Goal: Task Accomplishment & Management: Complete application form

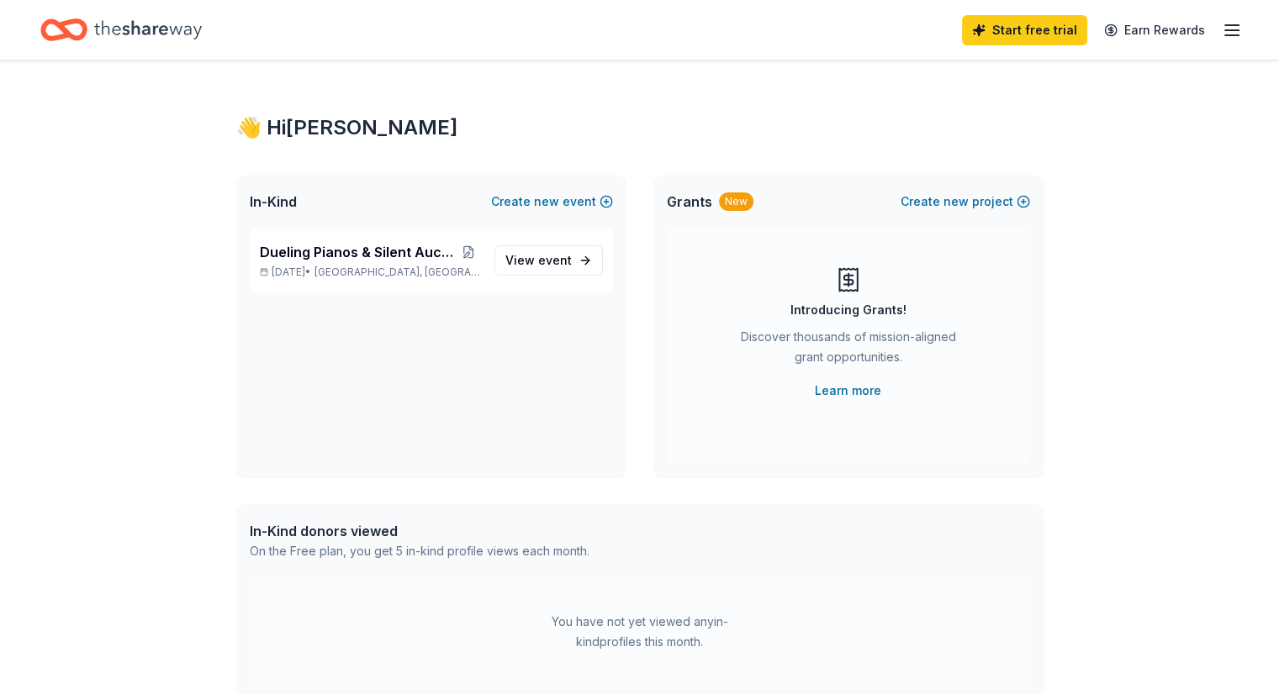
click at [1222, 32] on icon "button" at bounding box center [1232, 30] width 20 height 20
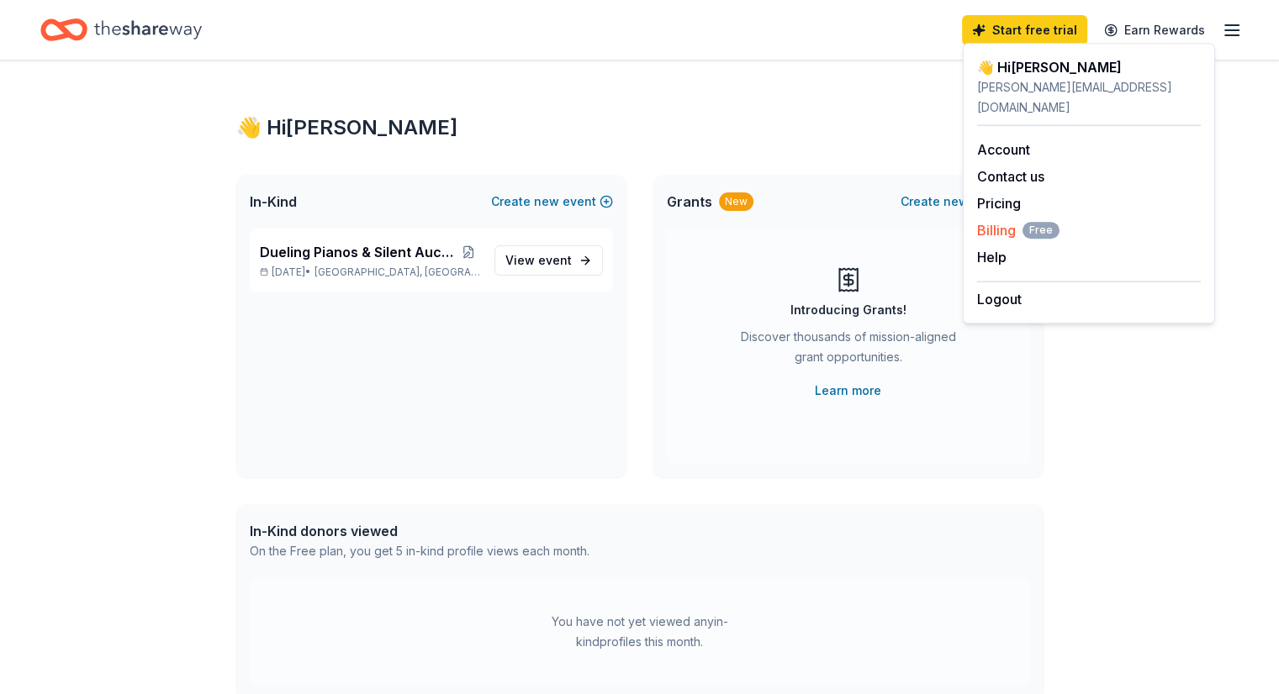
click at [1006, 220] on span "Billing Free" at bounding box center [1018, 230] width 82 height 20
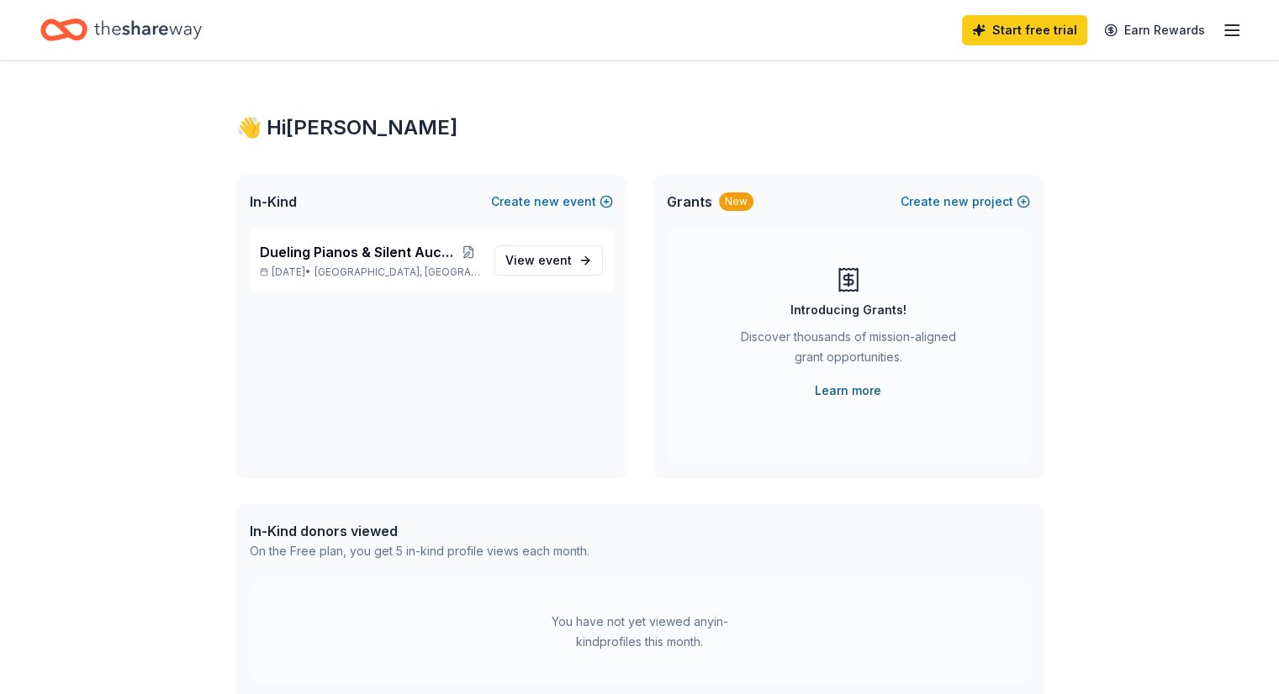
click at [851, 389] on link "Learn more" at bounding box center [848, 391] width 66 height 20
click at [1225, 30] on line "button" at bounding box center [1231, 30] width 13 height 0
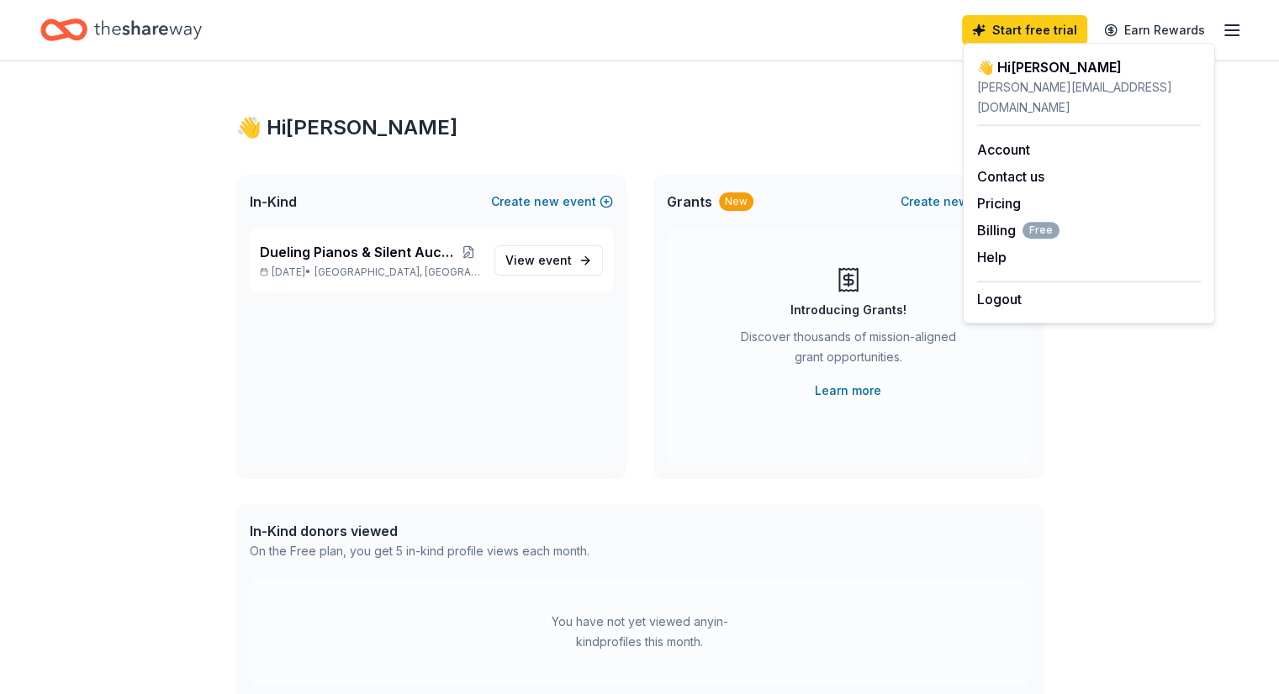
click at [833, 119] on div "👋 Hi Rodney" at bounding box center [639, 127] width 807 height 27
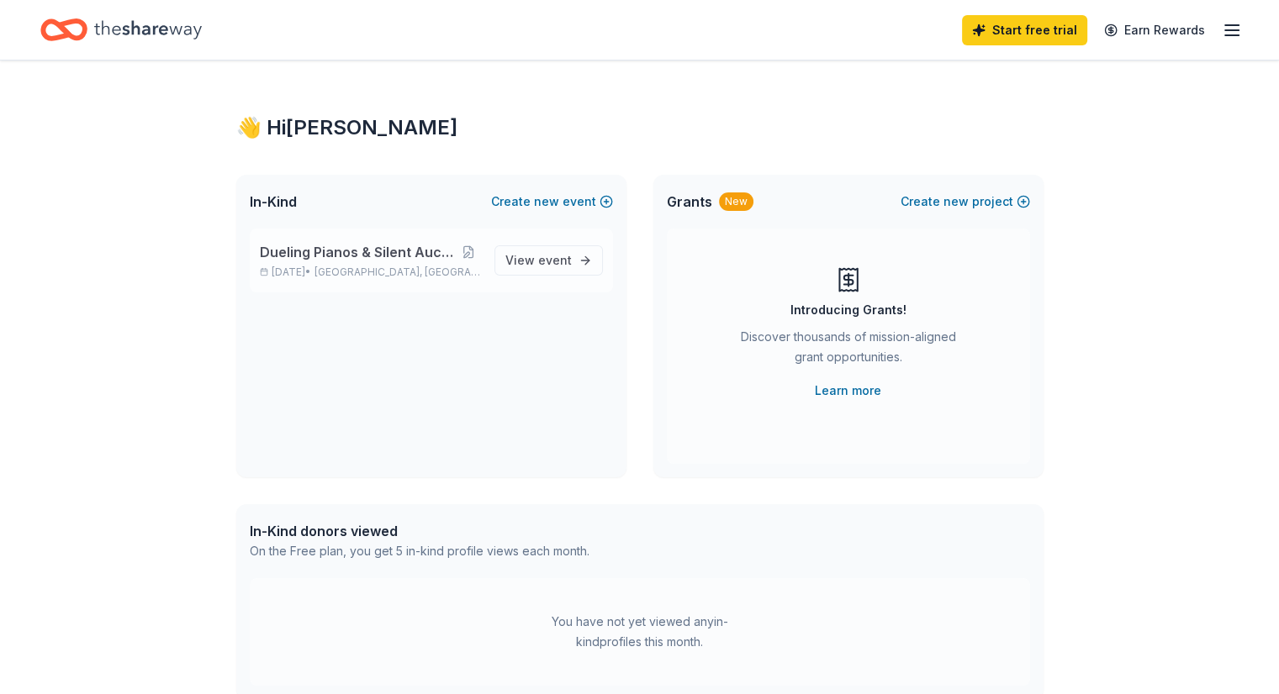
click at [381, 283] on div "Dueling Pianos & Silent Auction Fundraiser Oct 18, 2025 • Barnhill, OH View eve…" at bounding box center [431, 261] width 363 height 64
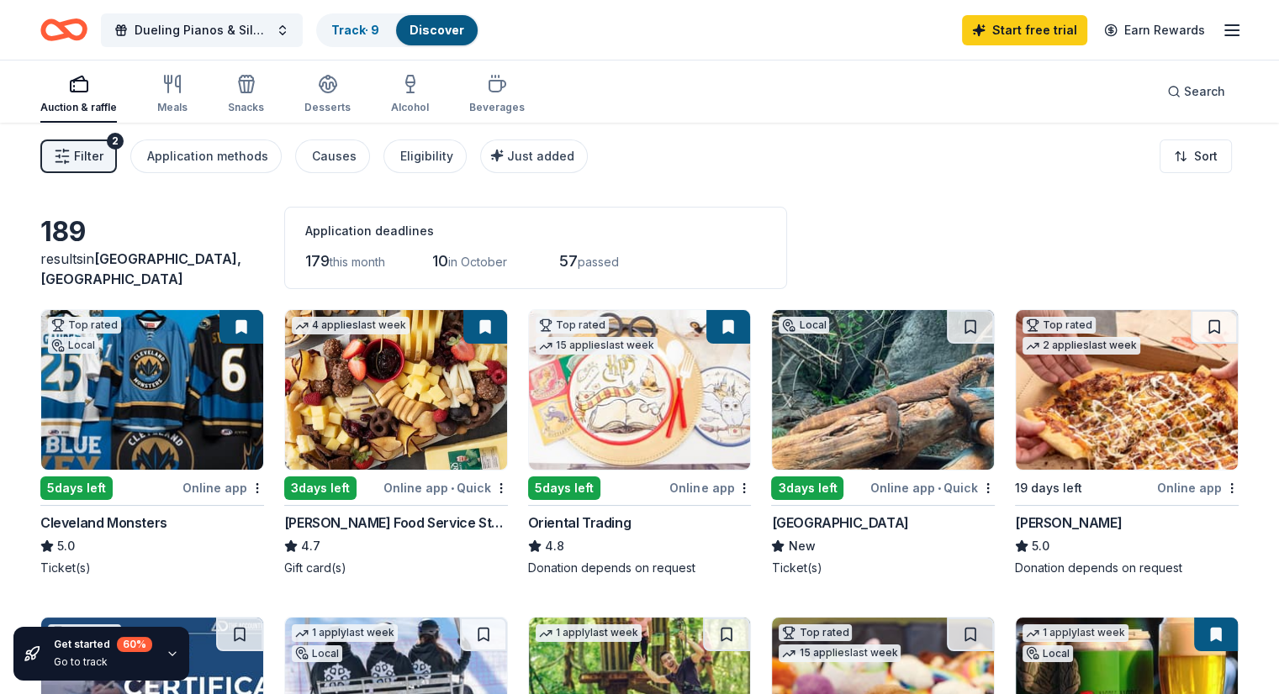
click at [204, 422] on img at bounding box center [152, 390] width 222 height 160
click at [872, 409] on img at bounding box center [883, 390] width 222 height 160
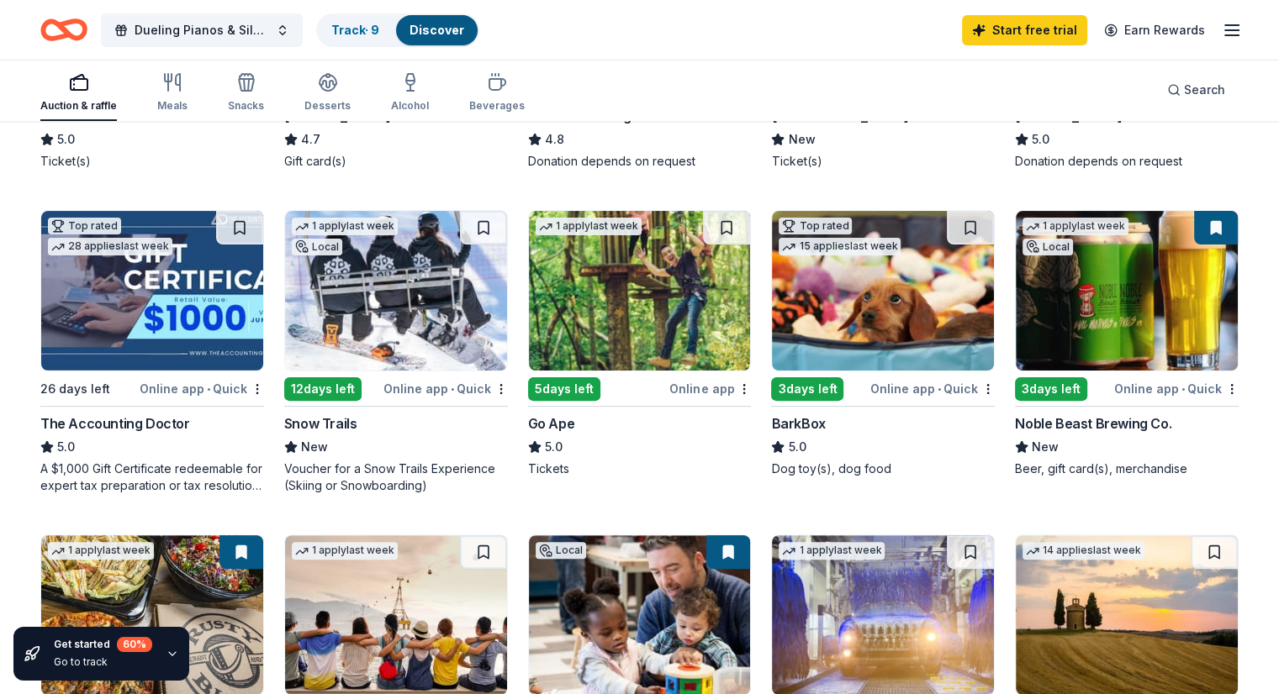
scroll to position [415, 0]
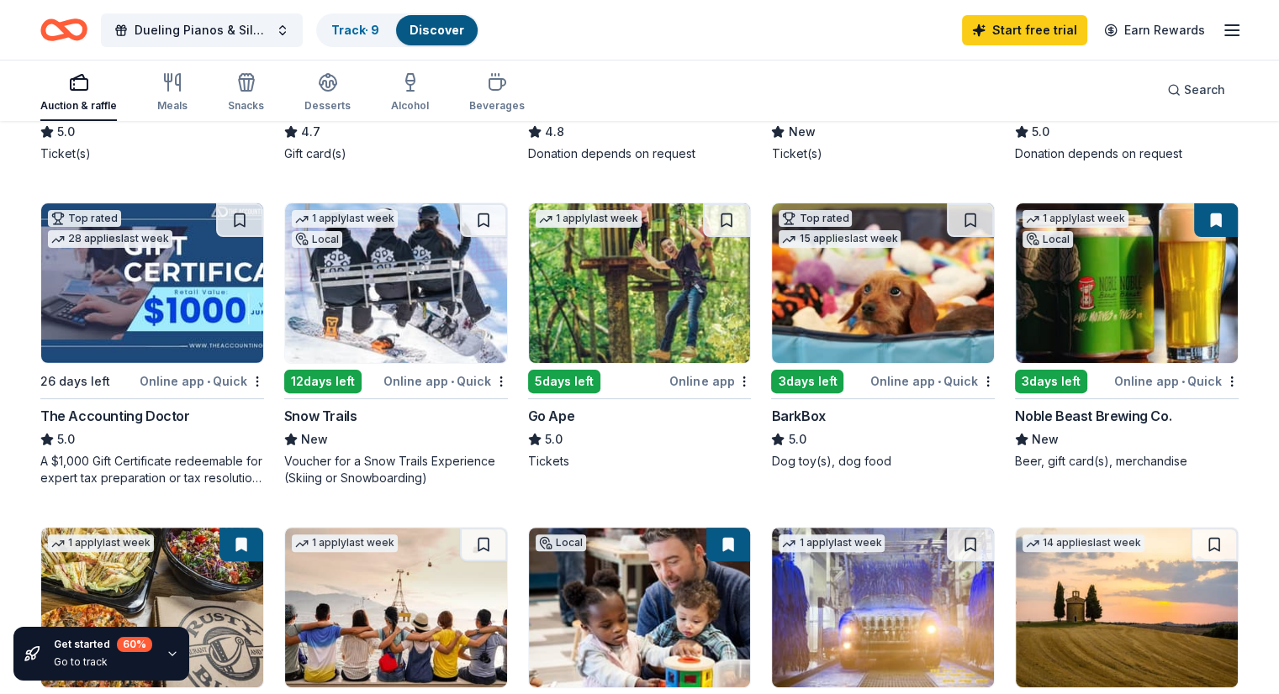
click at [407, 284] on img at bounding box center [396, 283] width 222 height 160
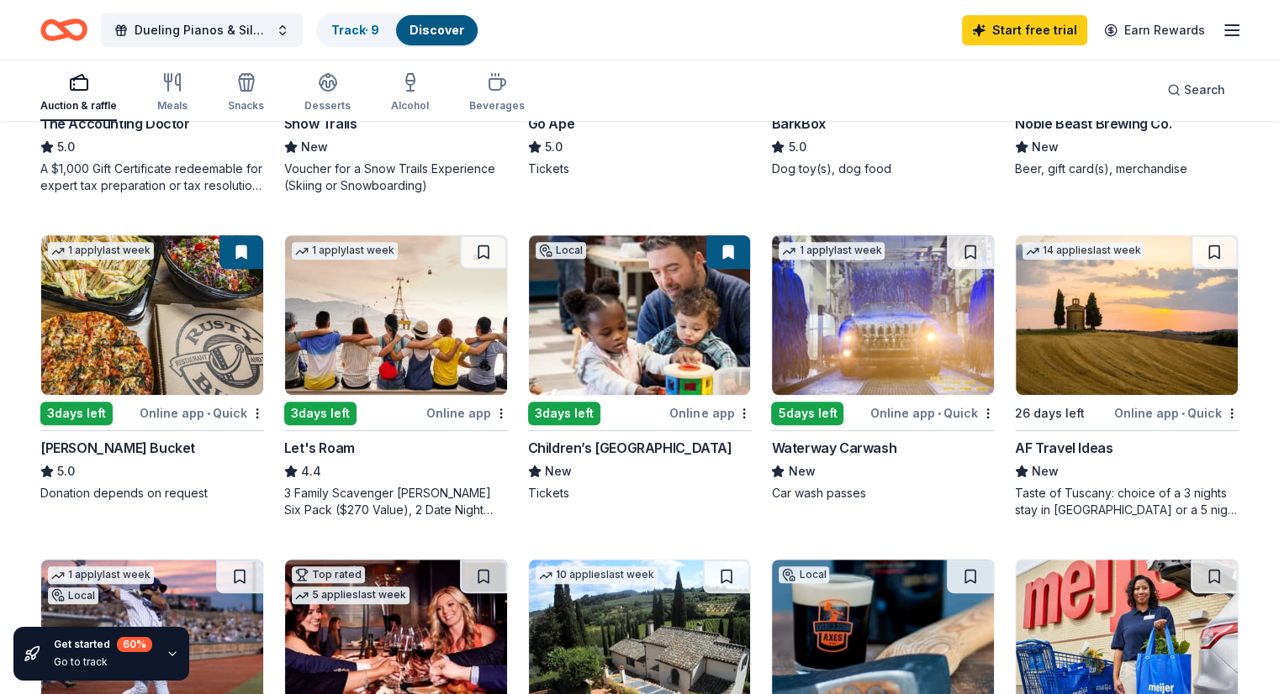
scroll to position [753, 0]
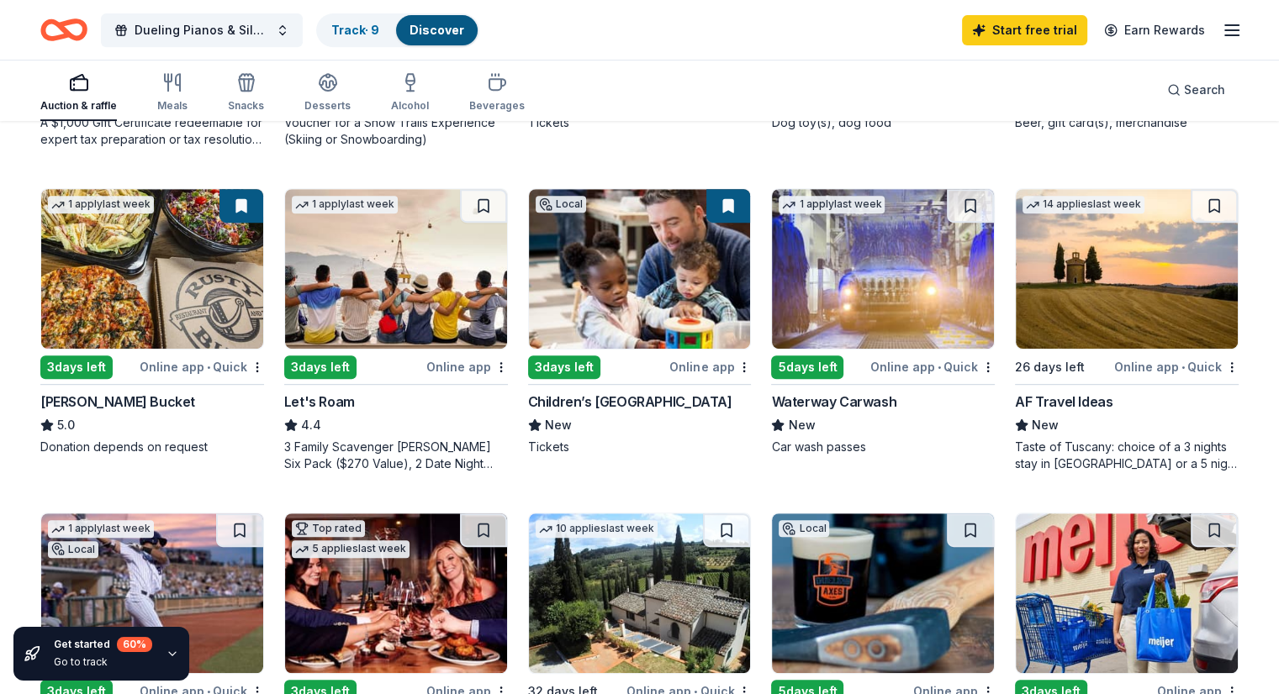
click at [413, 307] on img at bounding box center [396, 269] width 222 height 160
click at [614, 256] on img at bounding box center [640, 269] width 222 height 160
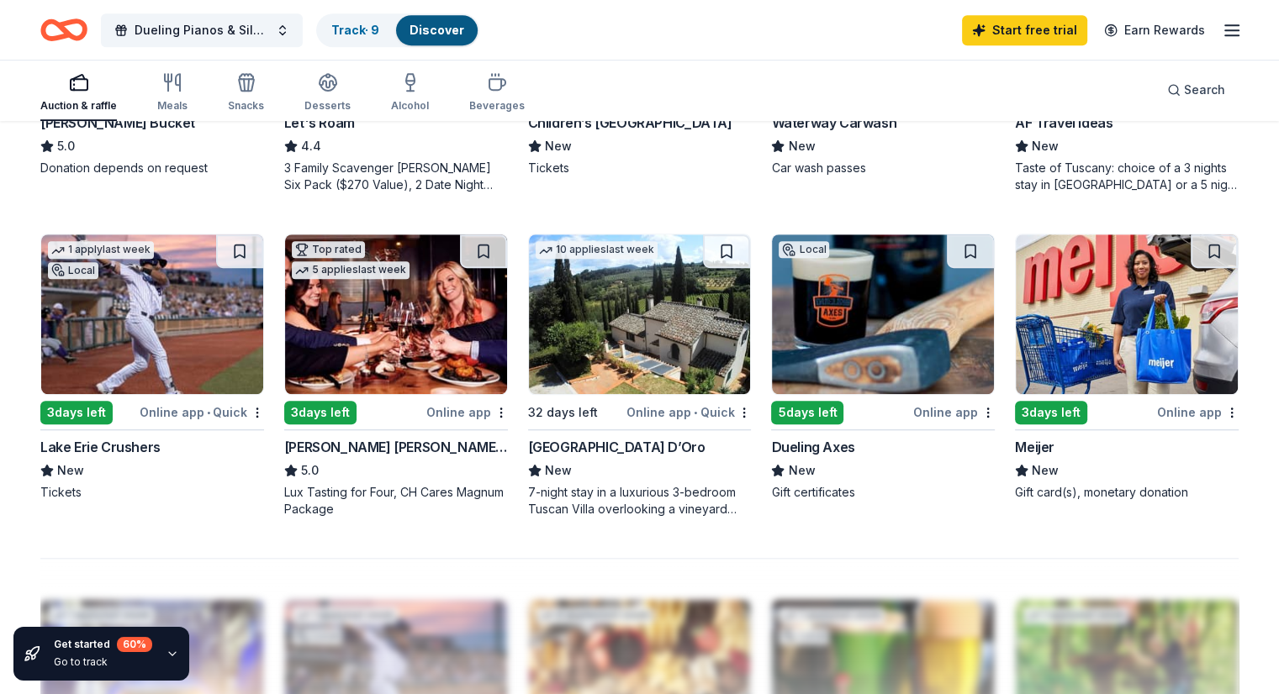
scroll to position [1035, 0]
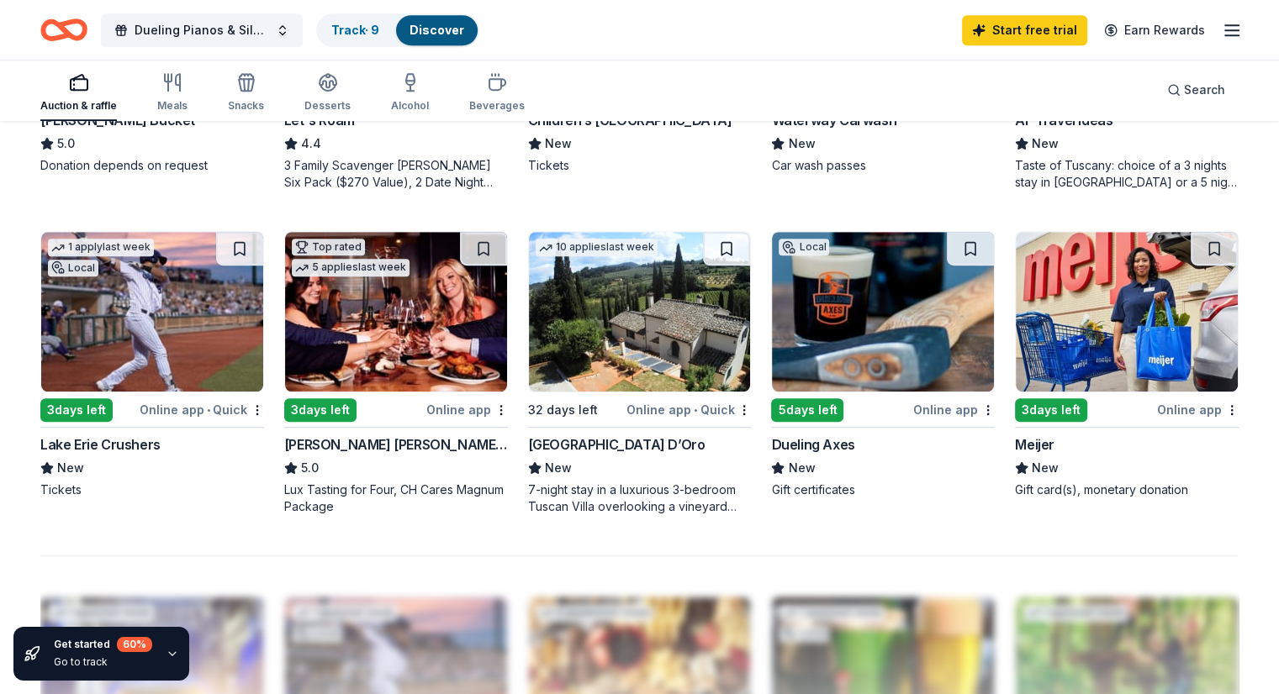
click at [189, 309] on img at bounding box center [152, 312] width 222 height 160
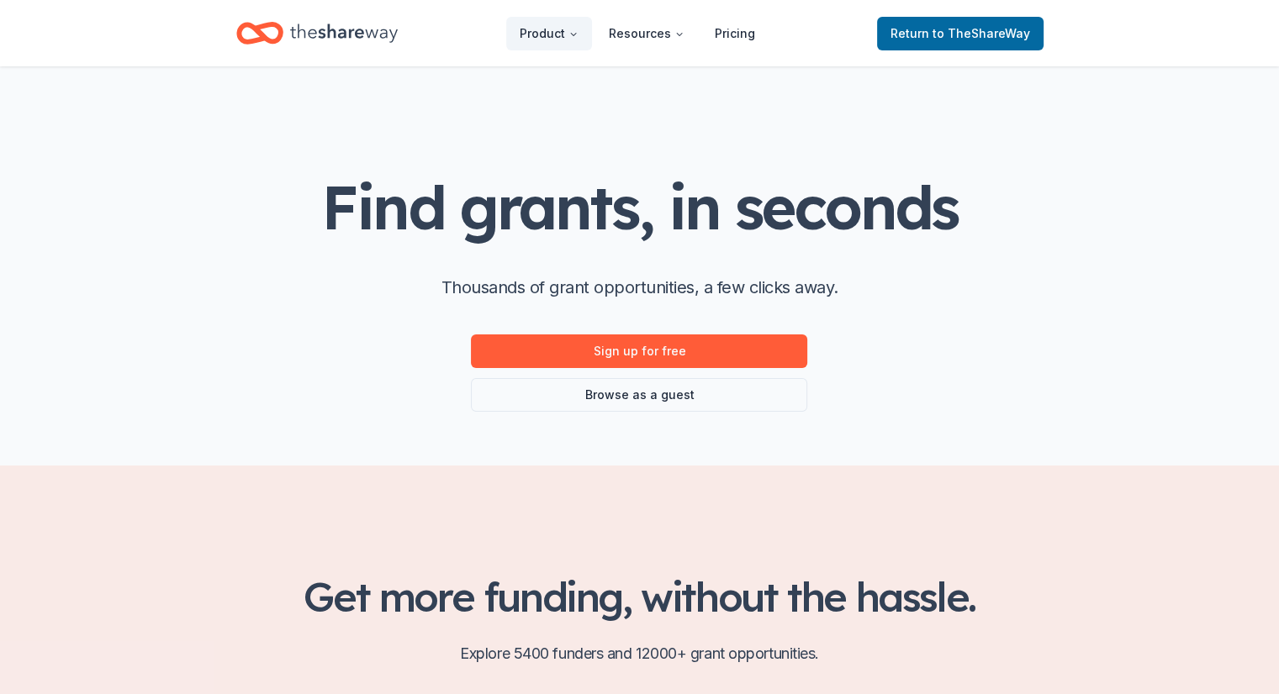
click at [652, 374] on div "Sign up for free Browse as a guest" at bounding box center [639, 373] width 336 height 77
drag, startPoint x: 641, startPoint y: 401, endPoint x: 628, endPoint y: 397, distance: 13.3
click at [628, 397] on link "Browse as a guest" at bounding box center [639, 395] width 336 height 34
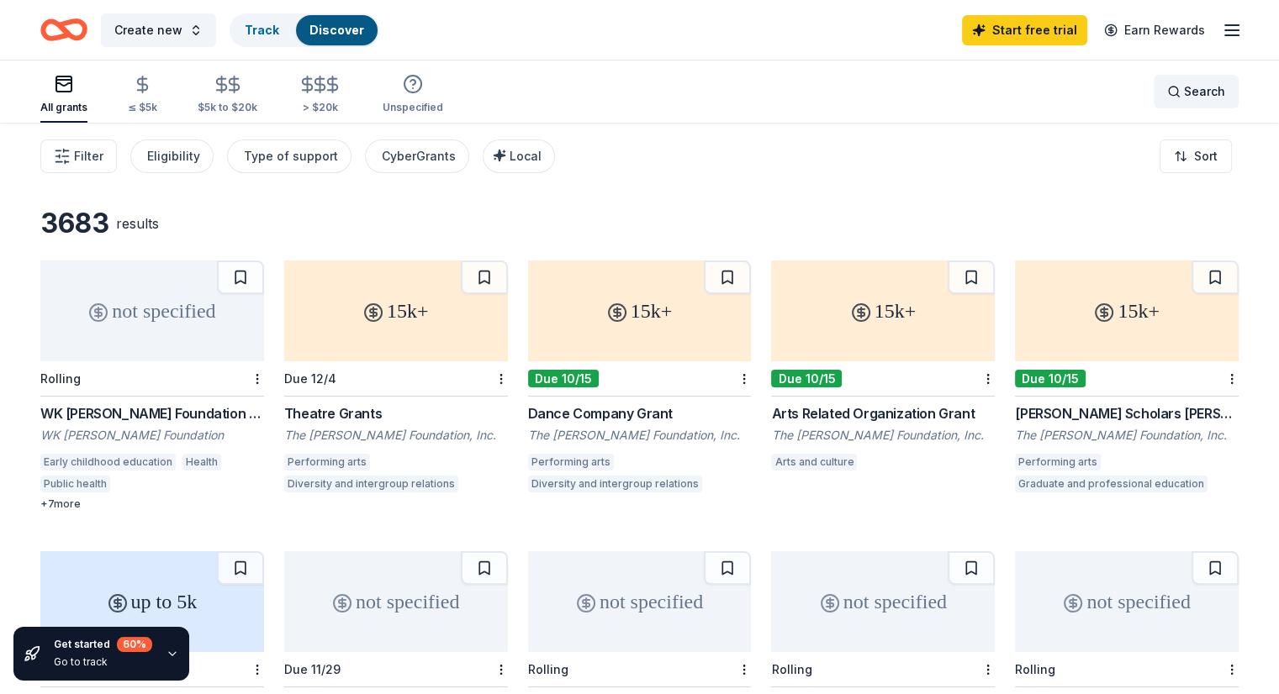
click at [1167, 93] on div "Search" at bounding box center [1196, 92] width 58 height 20
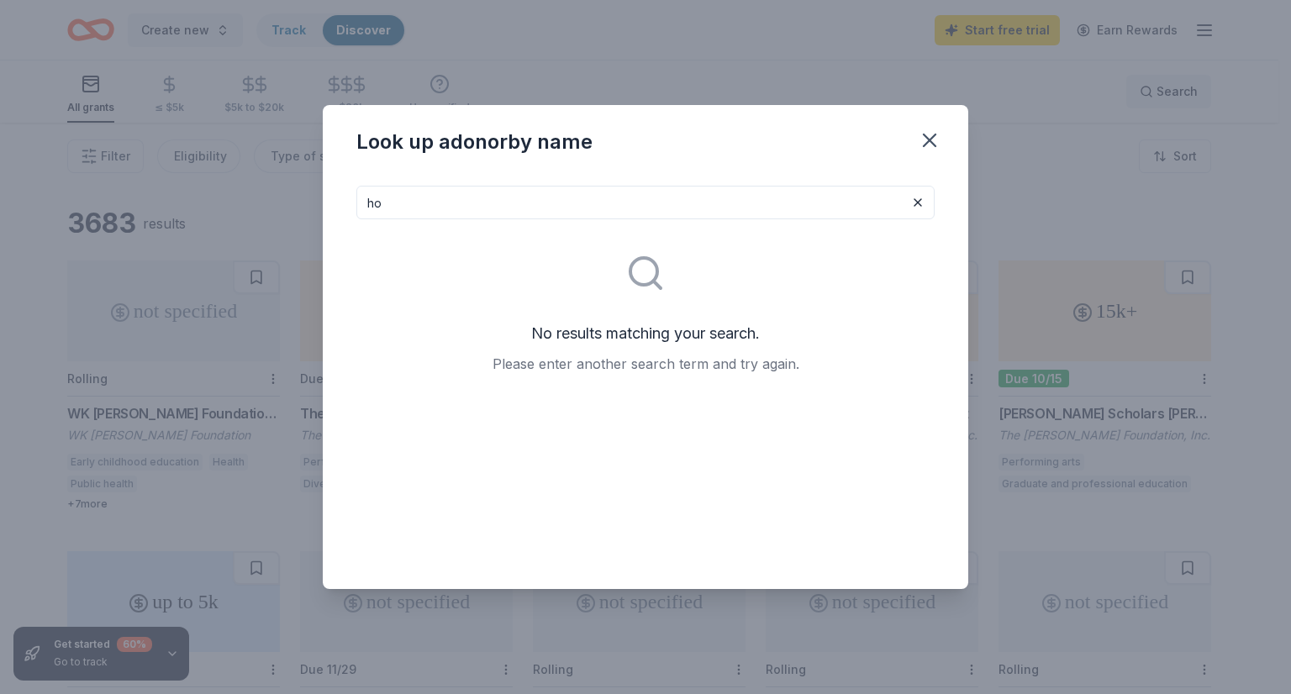
type input "h"
type input "s"
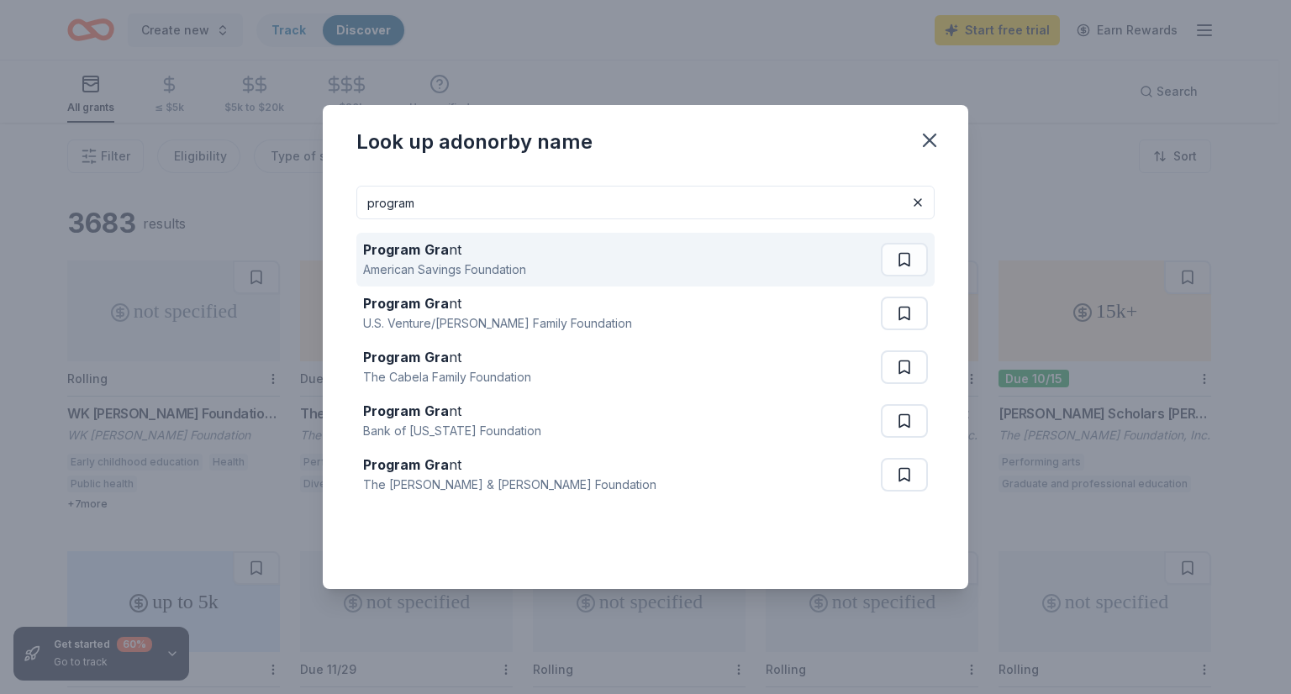
click at [415, 252] on strong "Program" at bounding box center [391, 249] width 57 height 17
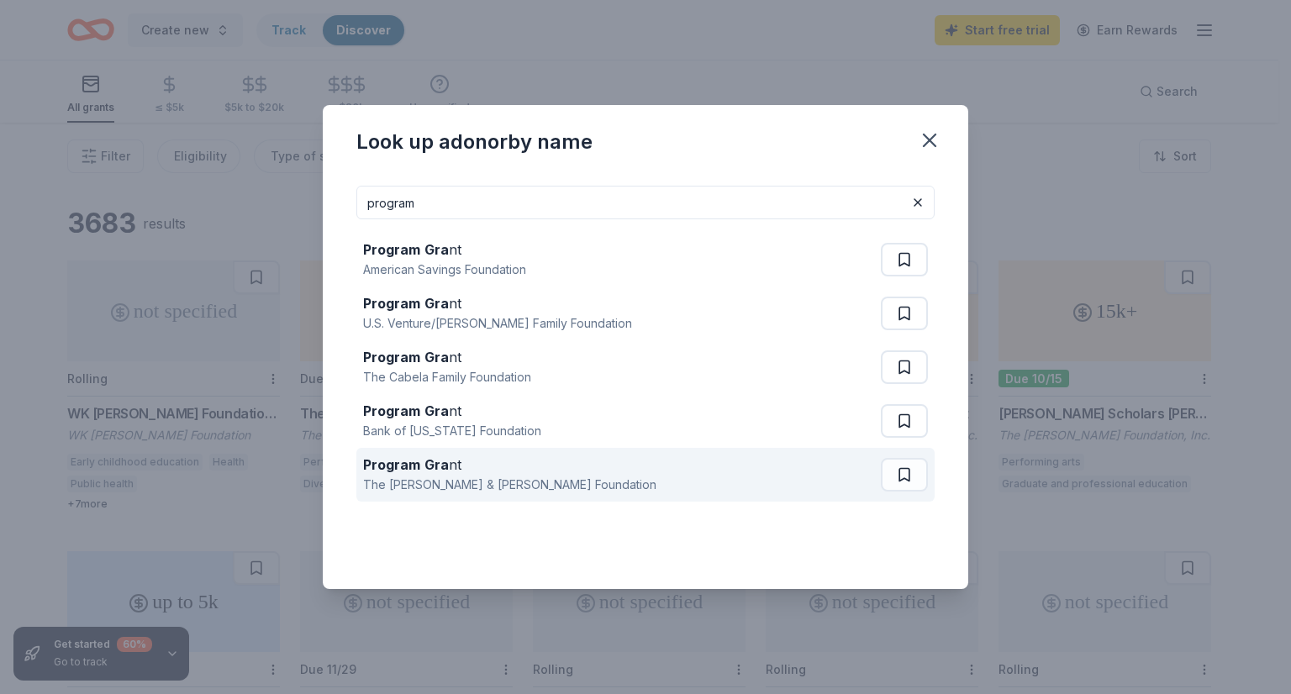
click at [411, 467] on strong "Program" at bounding box center [391, 465] width 57 height 17
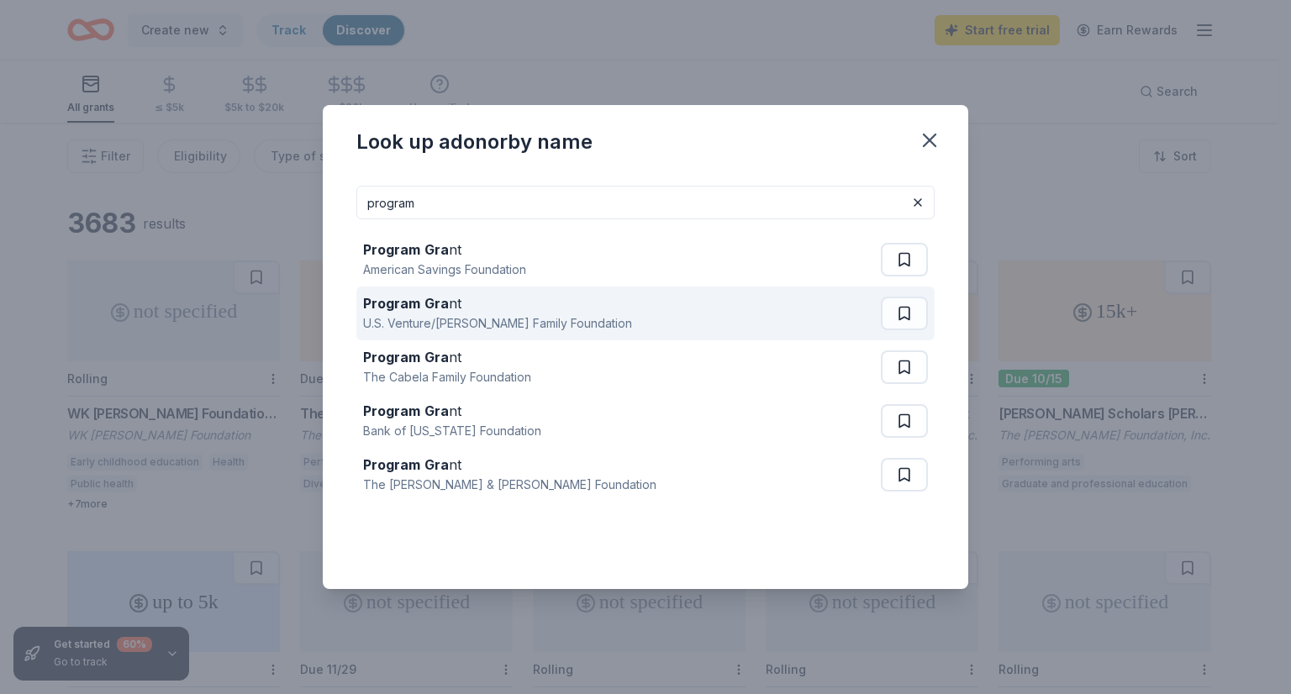
click at [494, 320] on div "U.S. Venture/Schmidt Family Foundation" at bounding box center [497, 324] width 269 height 20
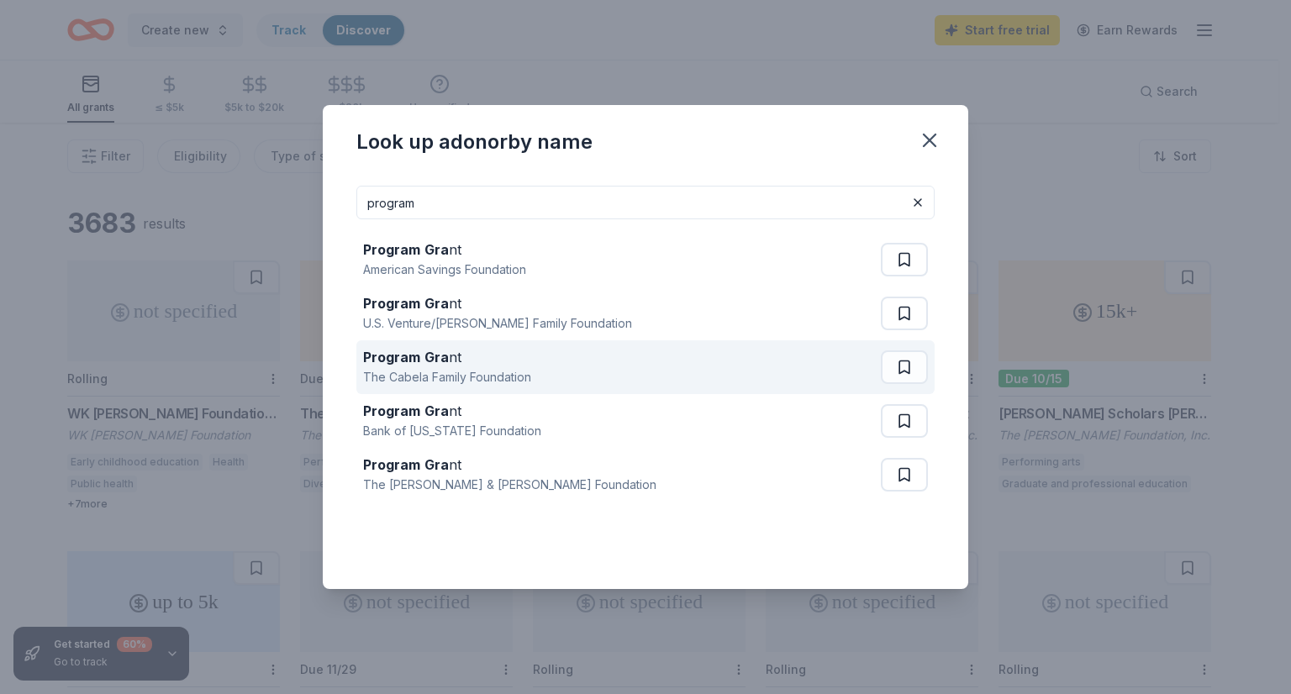
click at [455, 379] on div "The Cabela Family Foundation" at bounding box center [447, 377] width 168 height 20
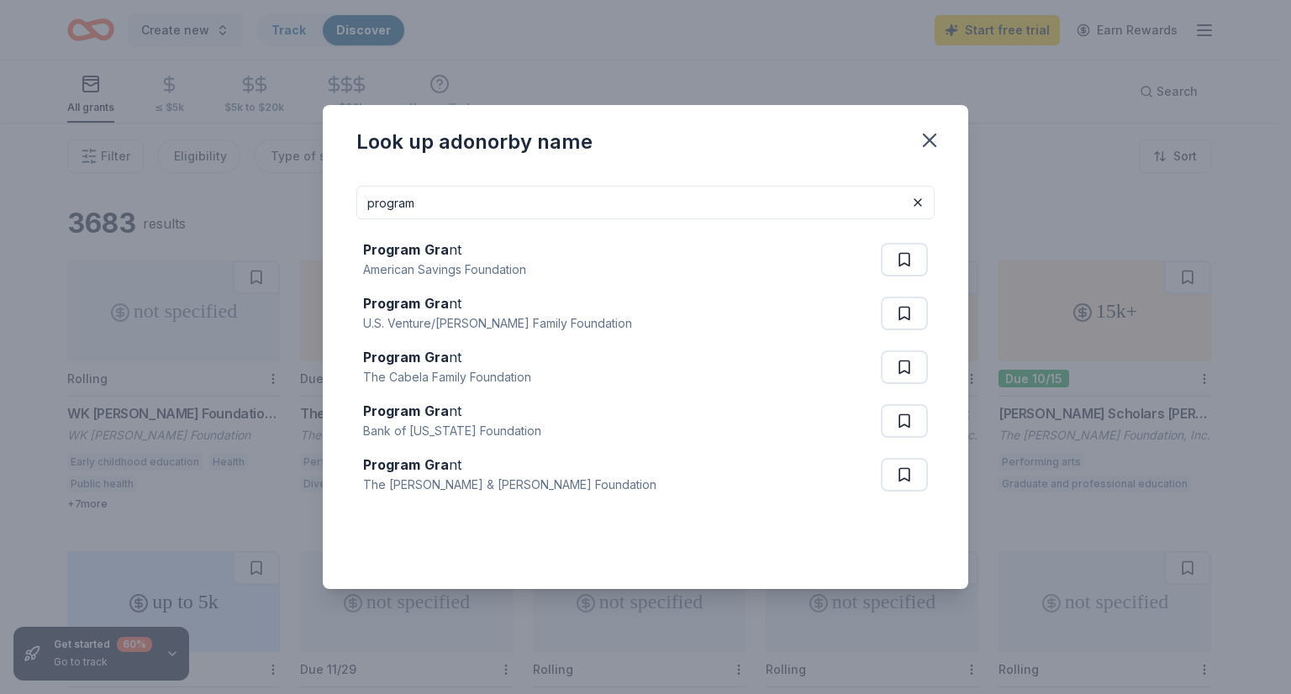
click at [446, 207] on input "program" at bounding box center [645, 203] width 578 height 34
type input "p"
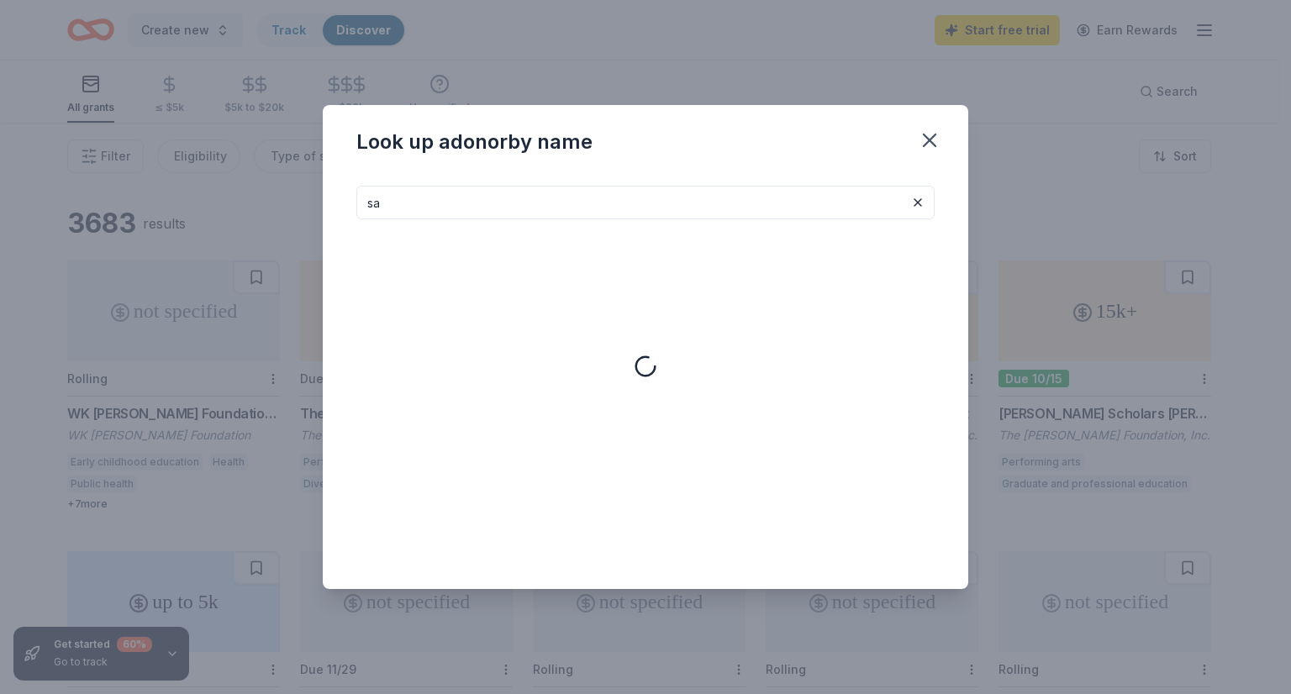
type input "s"
type input "d"
type input "c"
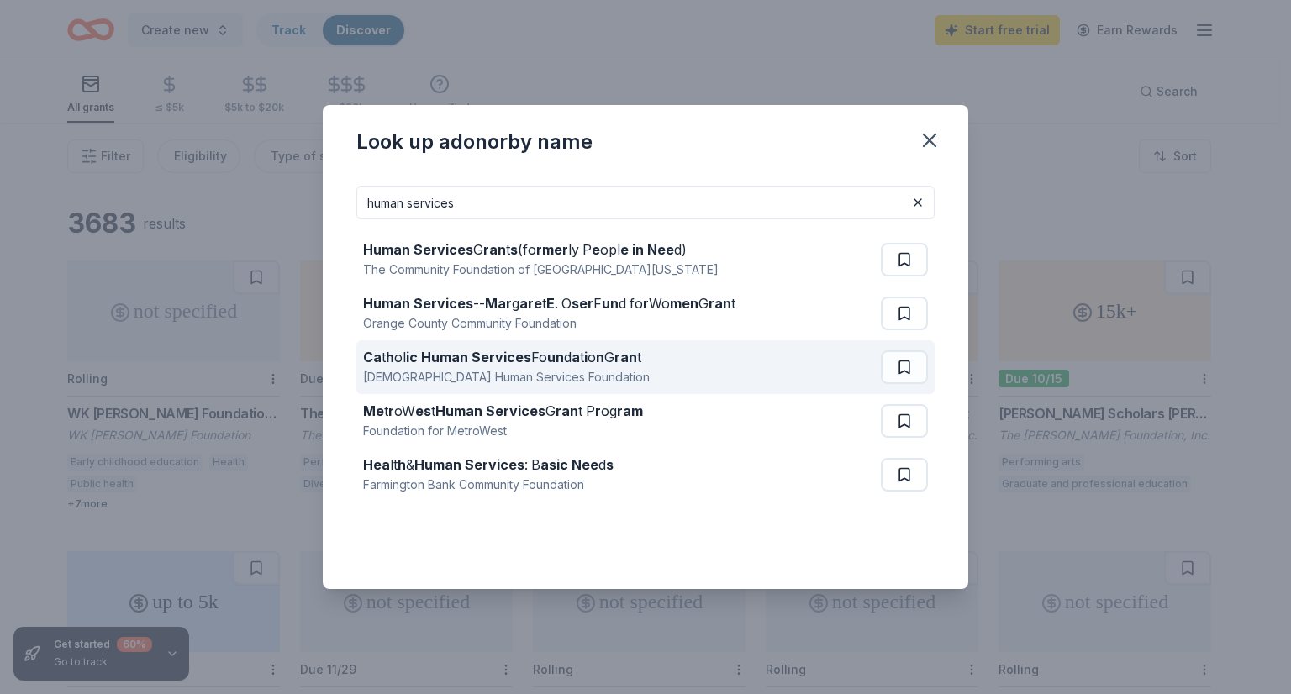
type input "human services"
click at [464, 362] on strong "ic Human Services" at bounding box center [468, 357] width 125 height 17
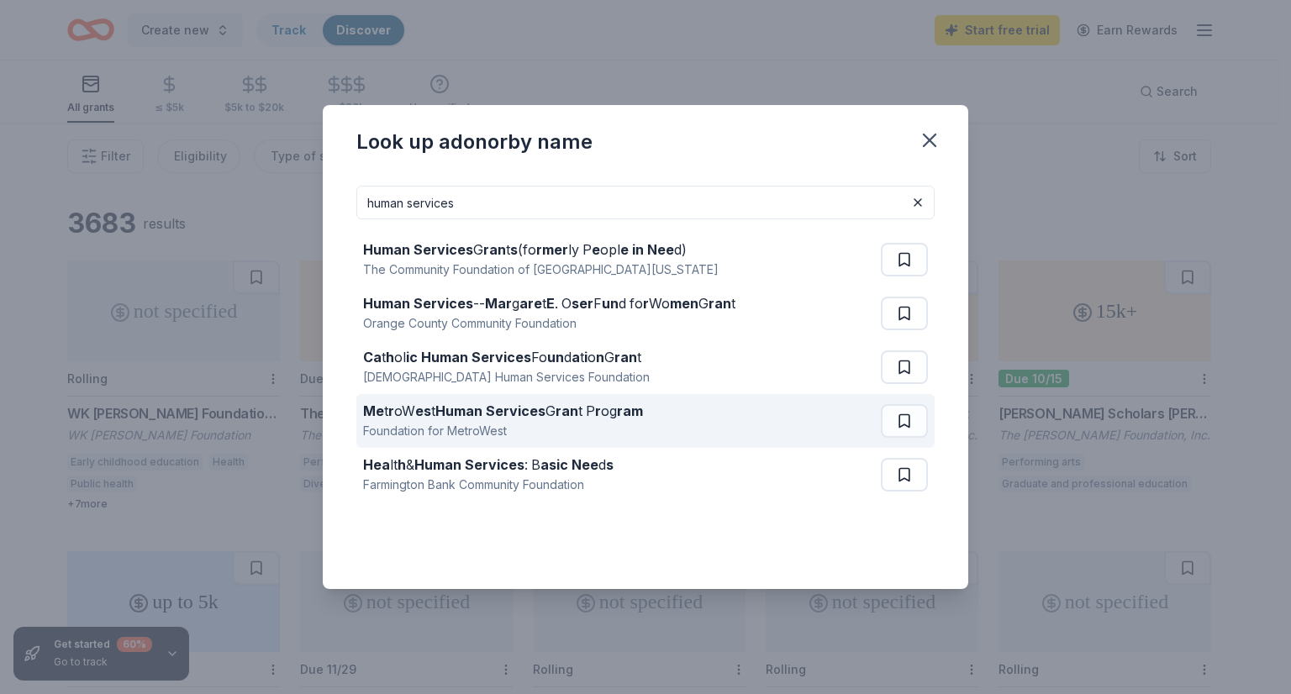
click at [436, 408] on strong "Human Services" at bounding box center [491, 411] width 110 height 17
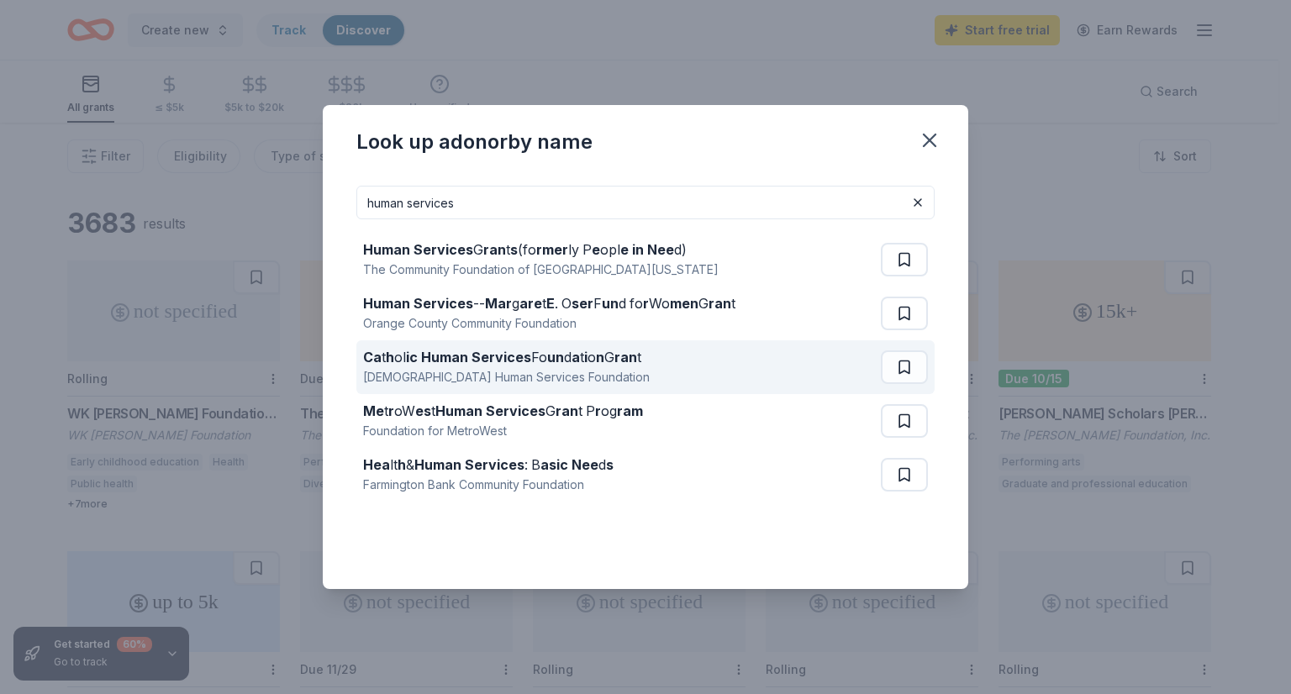
click at [437, 361] on strong "ic Human Services" at bounding box center [468, 357] width 125 height 17
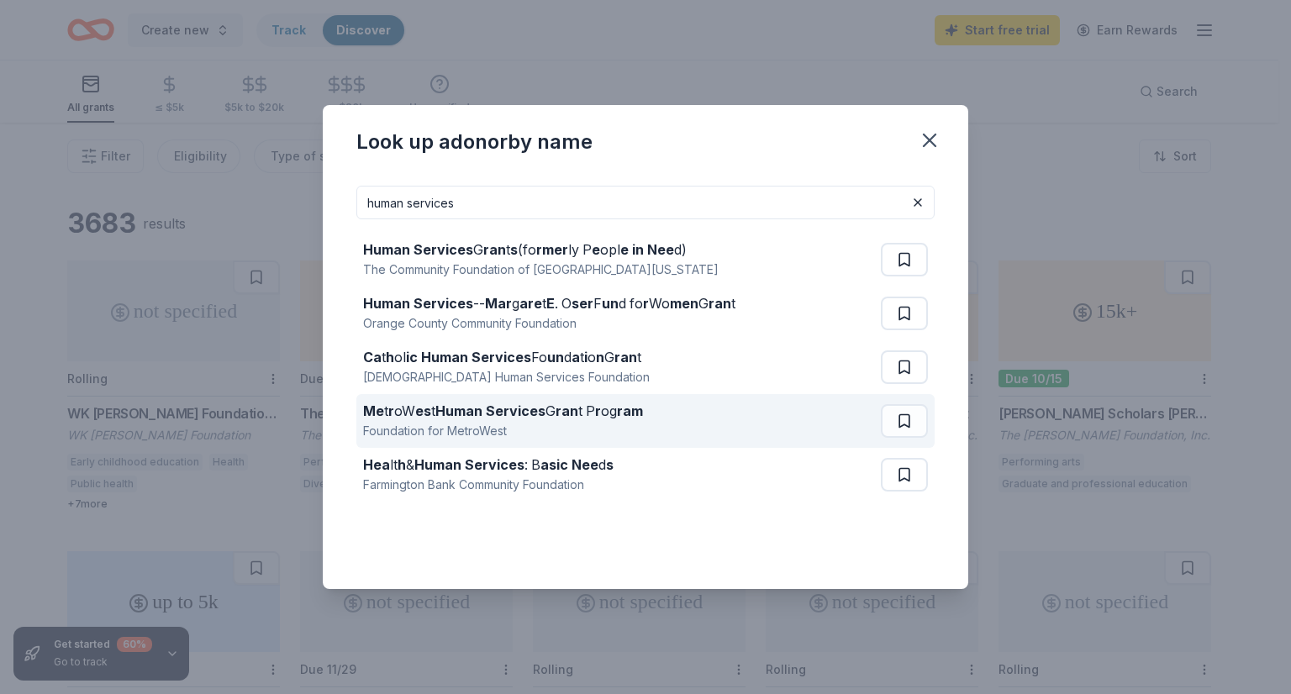
click at [504, 413] on strong "Human Services" at bounding box center [491, 411] width 110 height 17
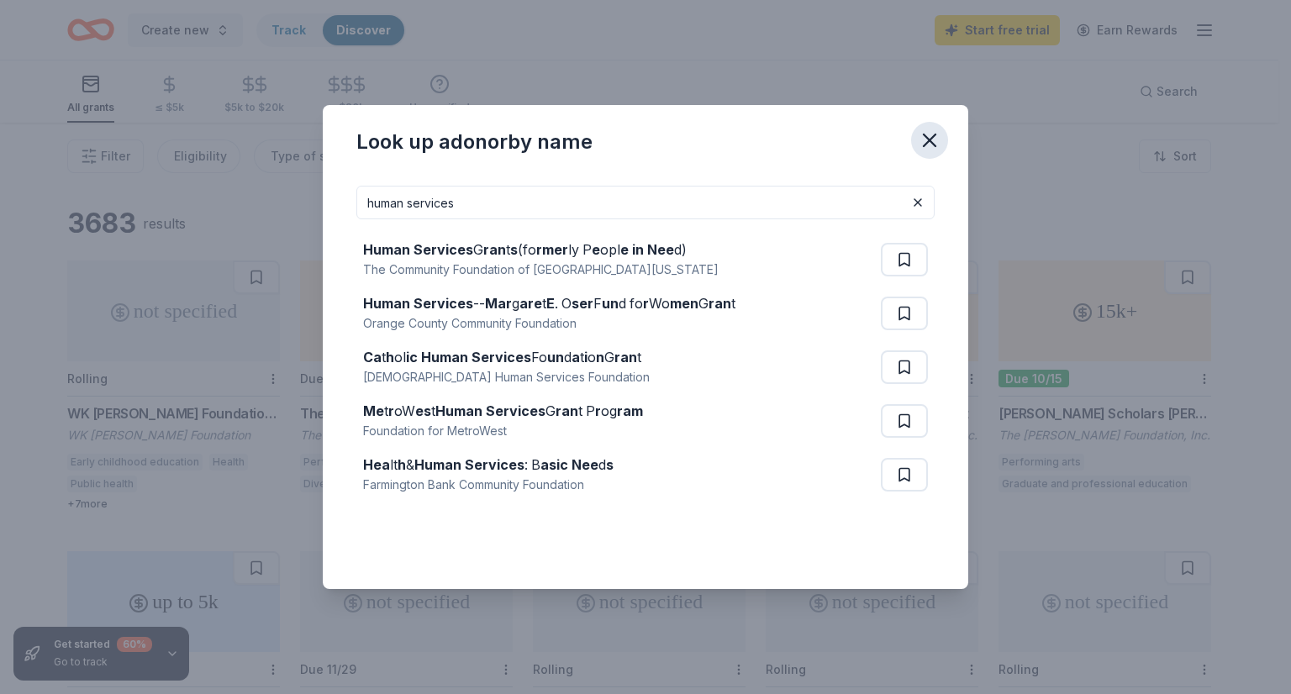
click at [932, 140] on icon "button" at bounding box center [930, 141] width 24 height 24
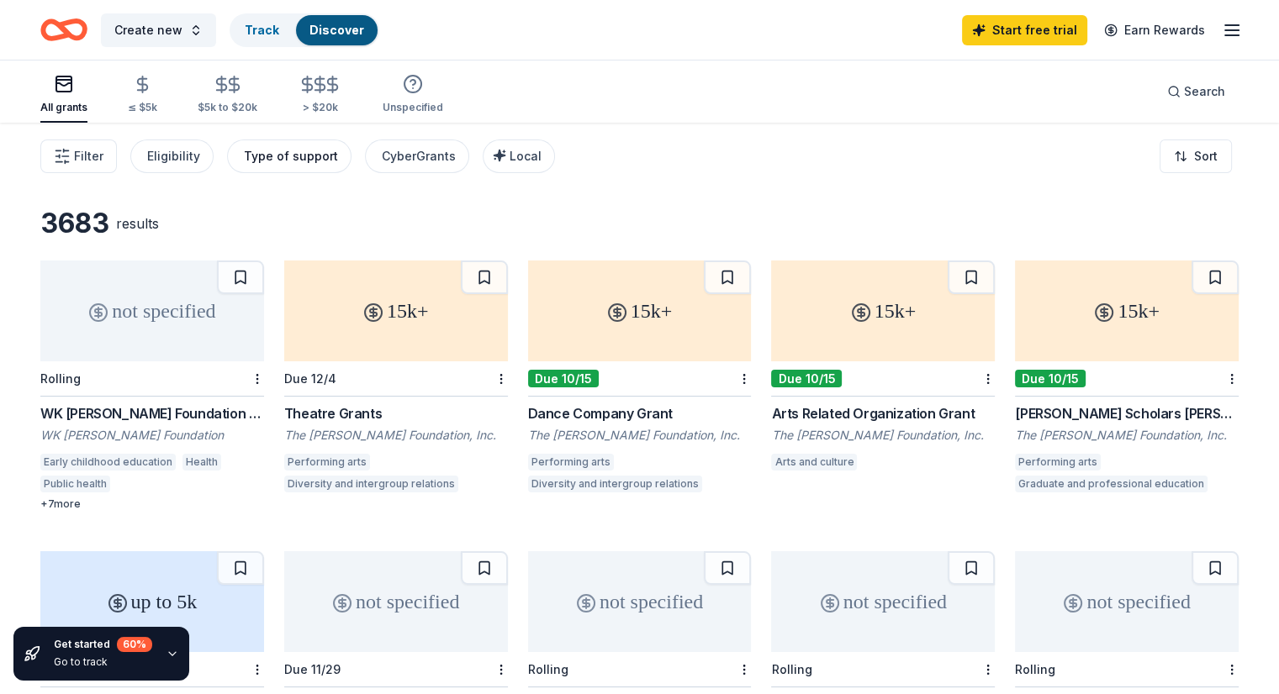
click at [338, 161] on div "Type of support" at bounding box center [291, 156] width 94 height 20
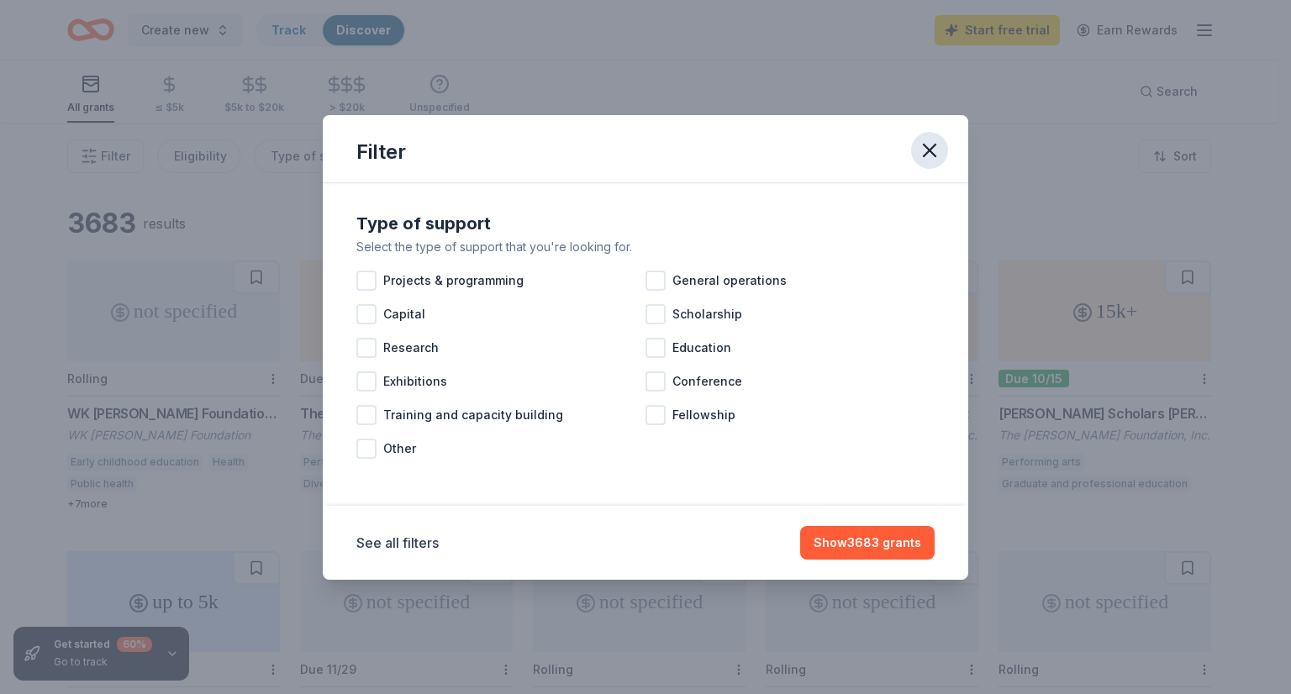
click at [932, 149] on icon "button" at bounding box center [930, 151] width 12 height 12
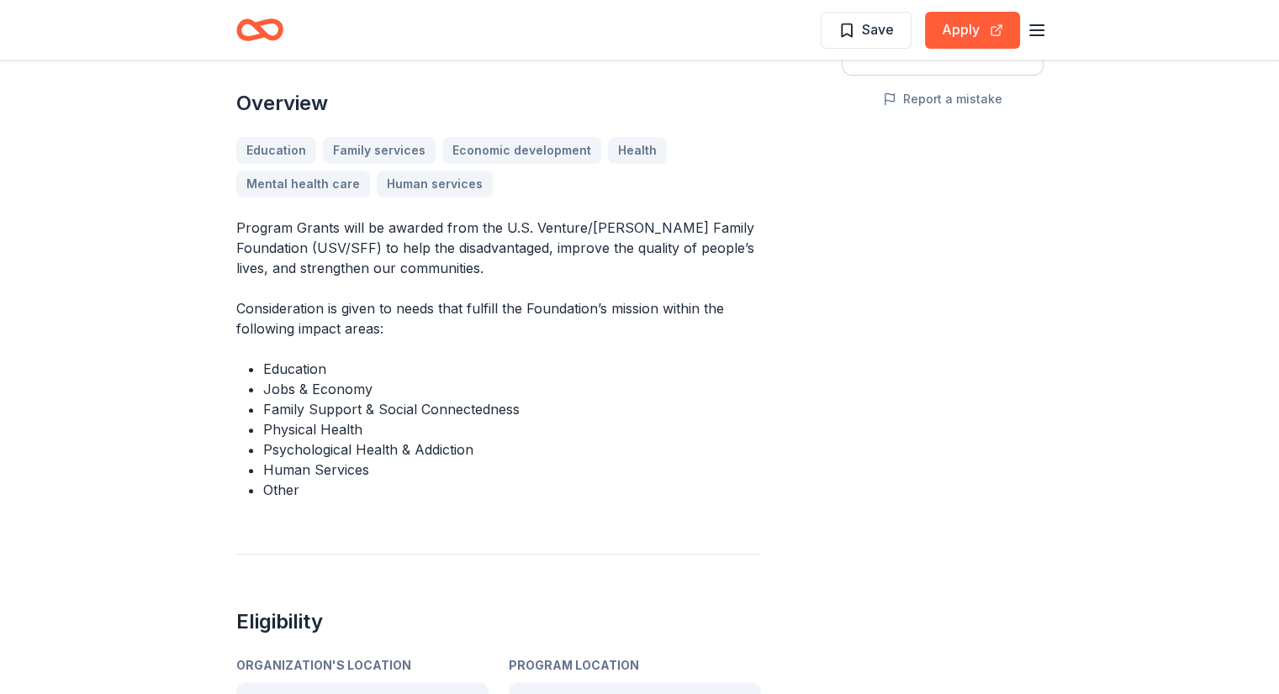
scroll to position [527, 0]
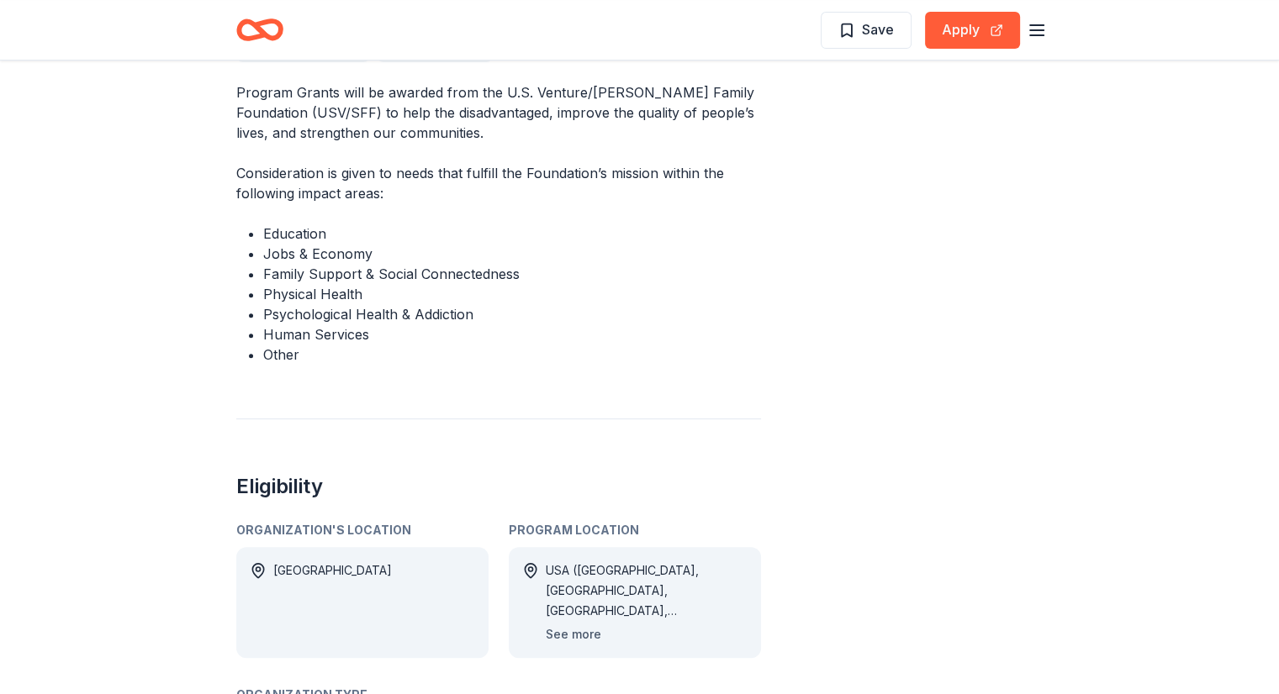
click at [579, 633] on button "See more" at bounding box center [573, 635] width 55 height 20
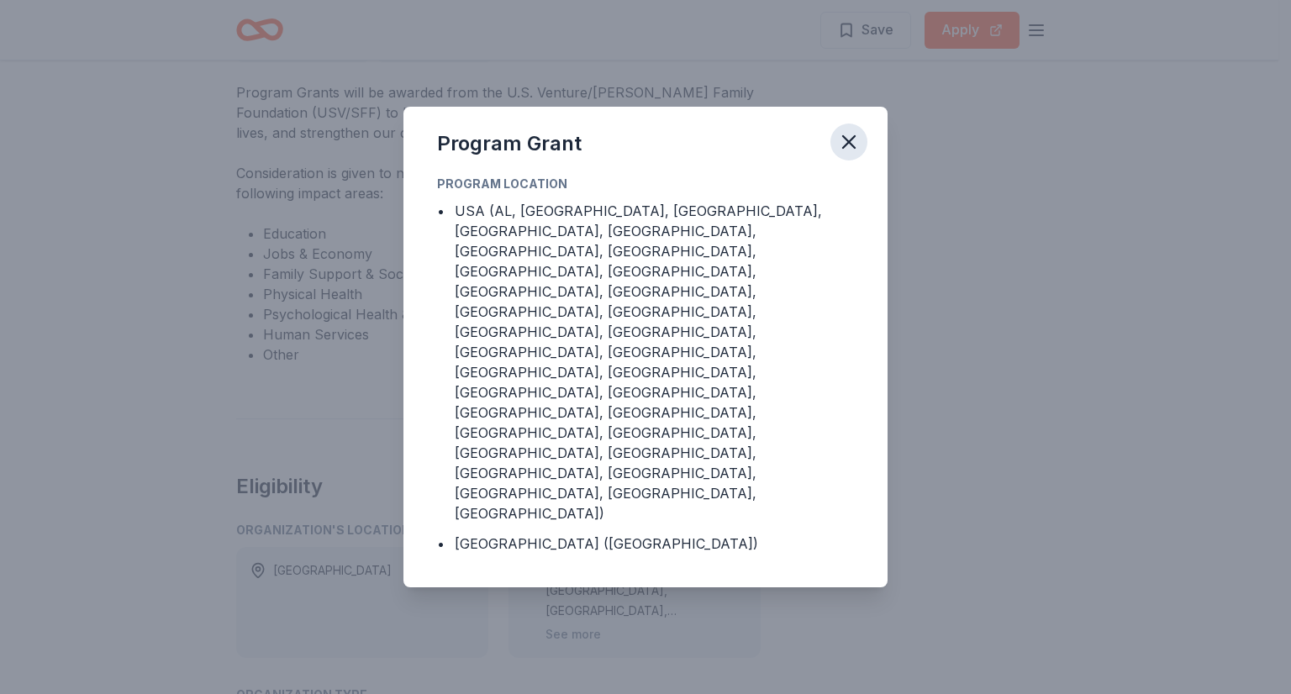
click at [848, 154] on icon "button" at bounding box center [849, 142] width 24 height 24
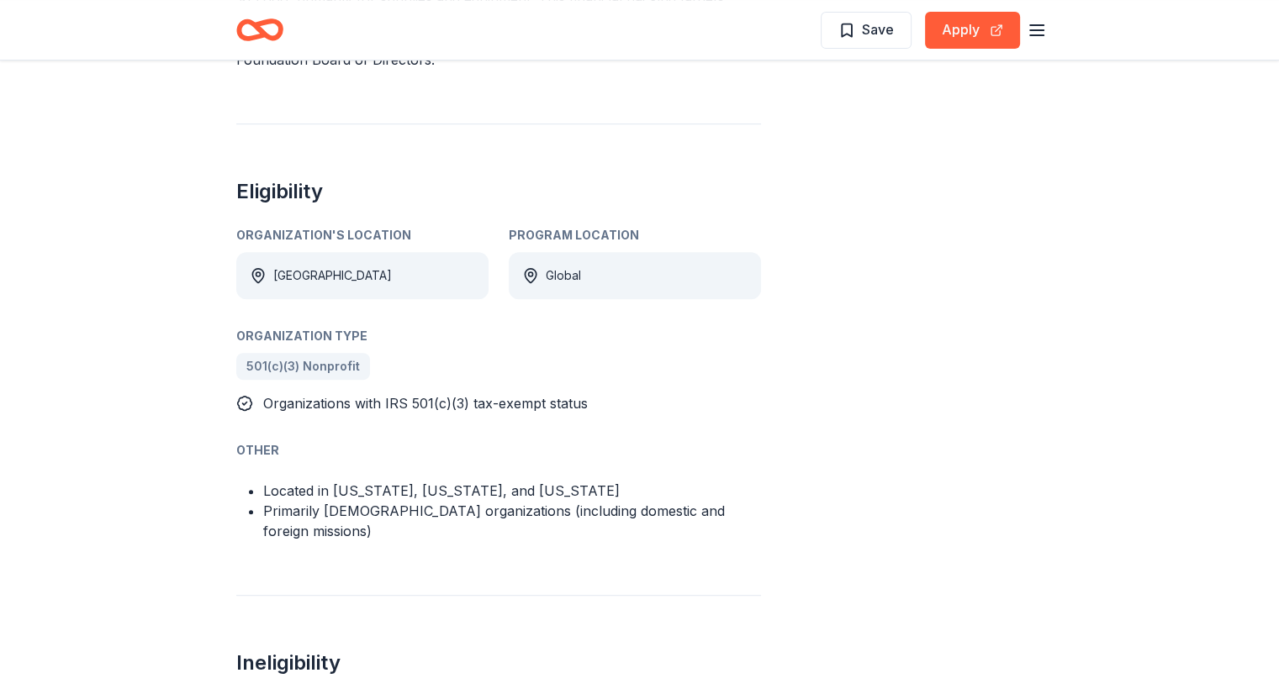
scroll to position [501, 0]
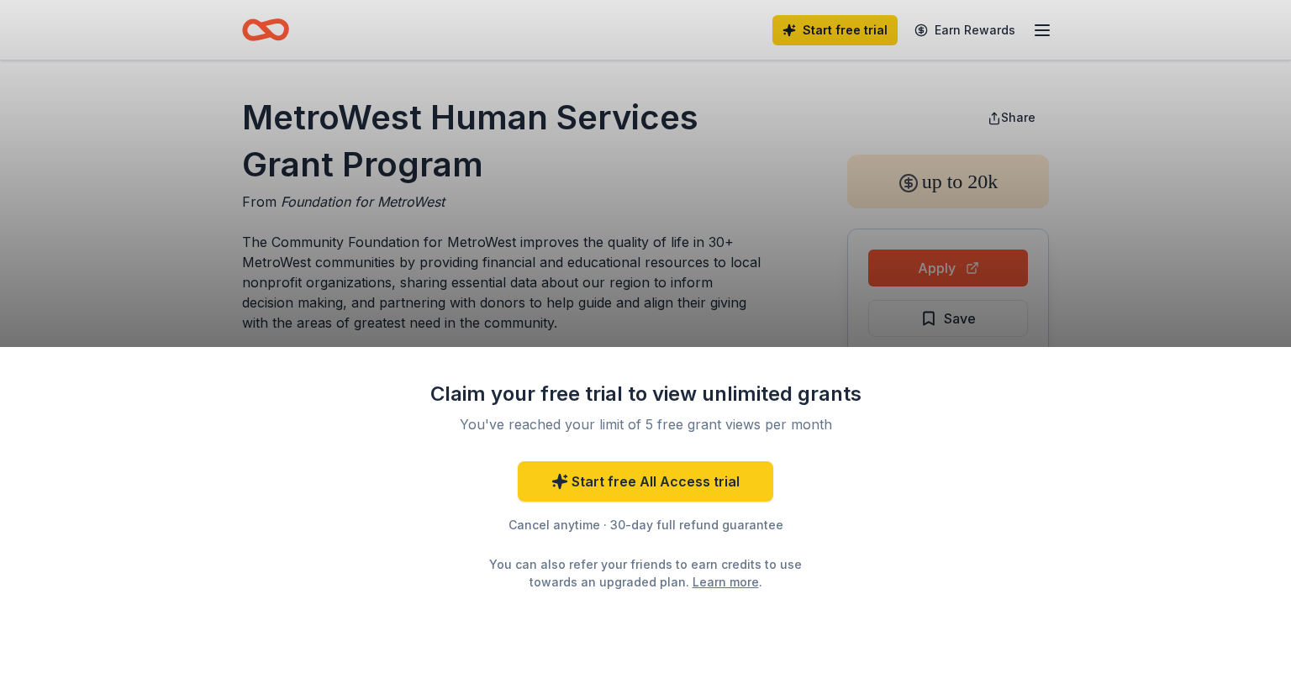
click at [1249, 248] on div "Claim your free trial to view unlimited grants You've reached your limit of 5 f…" at bounding box center [645, 347] width 1291 height 694
drag, startPoint x: 1286, startPoint y: 75, endPoint x: 1287, endPoint y: 156, distance: 80.7
click at [1278, 156] on div "Claim your free trial to view unlimited grants You've reached your limit of 5 f…" at bounding box center [645, 347] width 1291 height 694
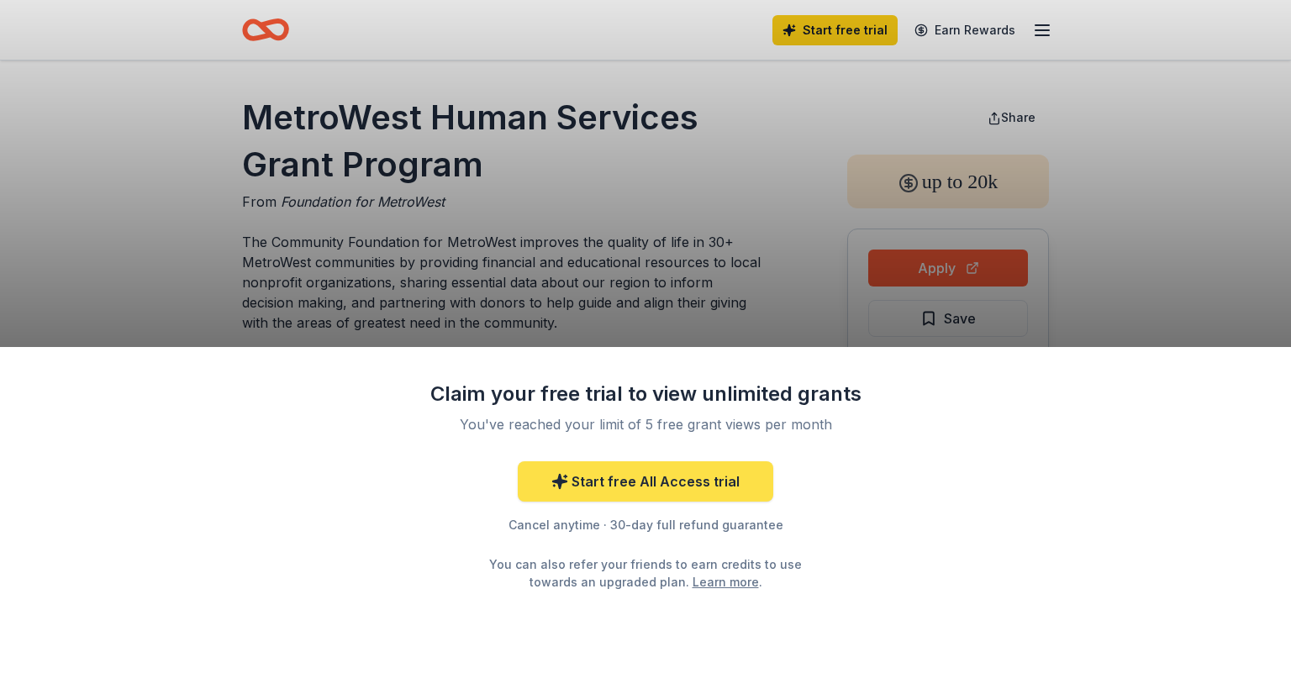
click at [636, 477] on link "Start free All Access trial" at bounding box center [646, 482] width 256 height 40
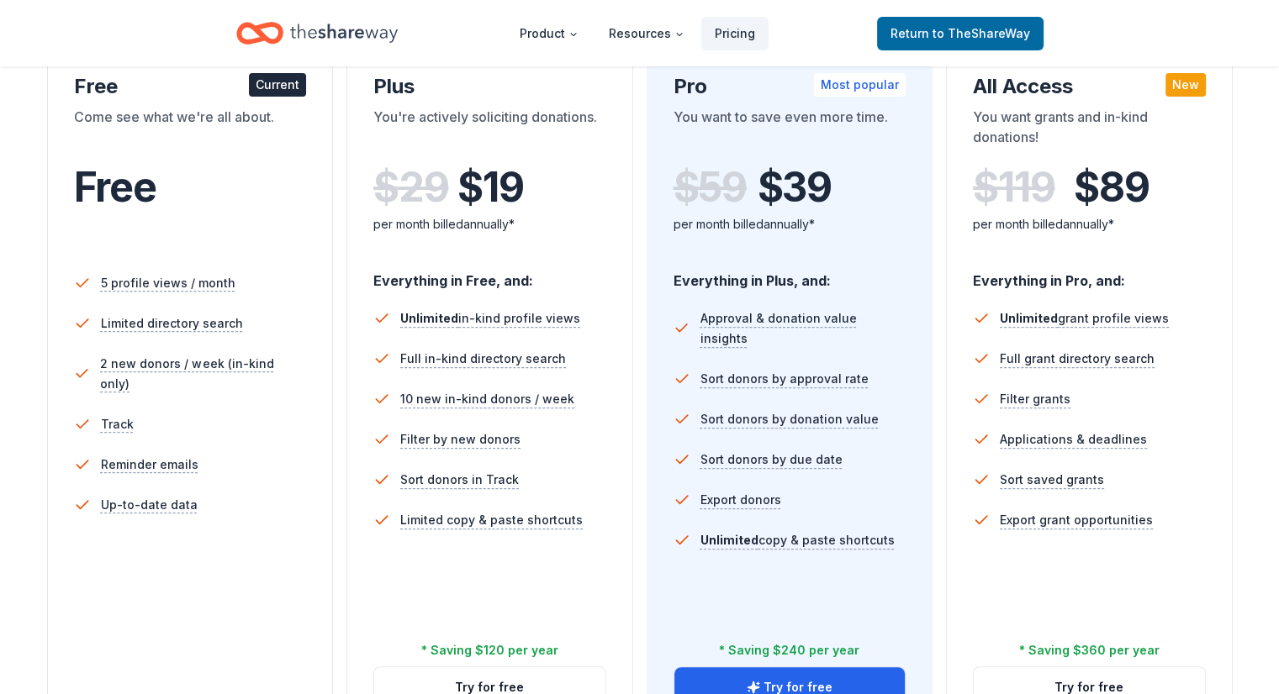
scroll to position [319, 0]
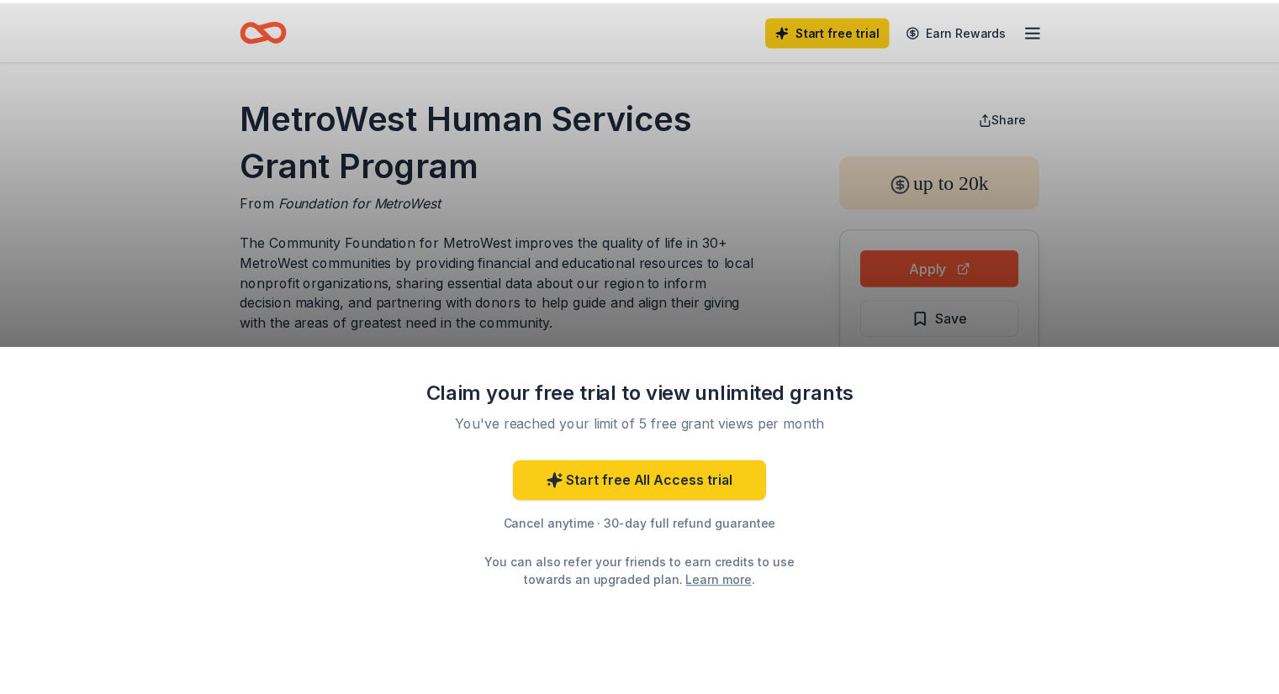
scroll to position [319, 0]
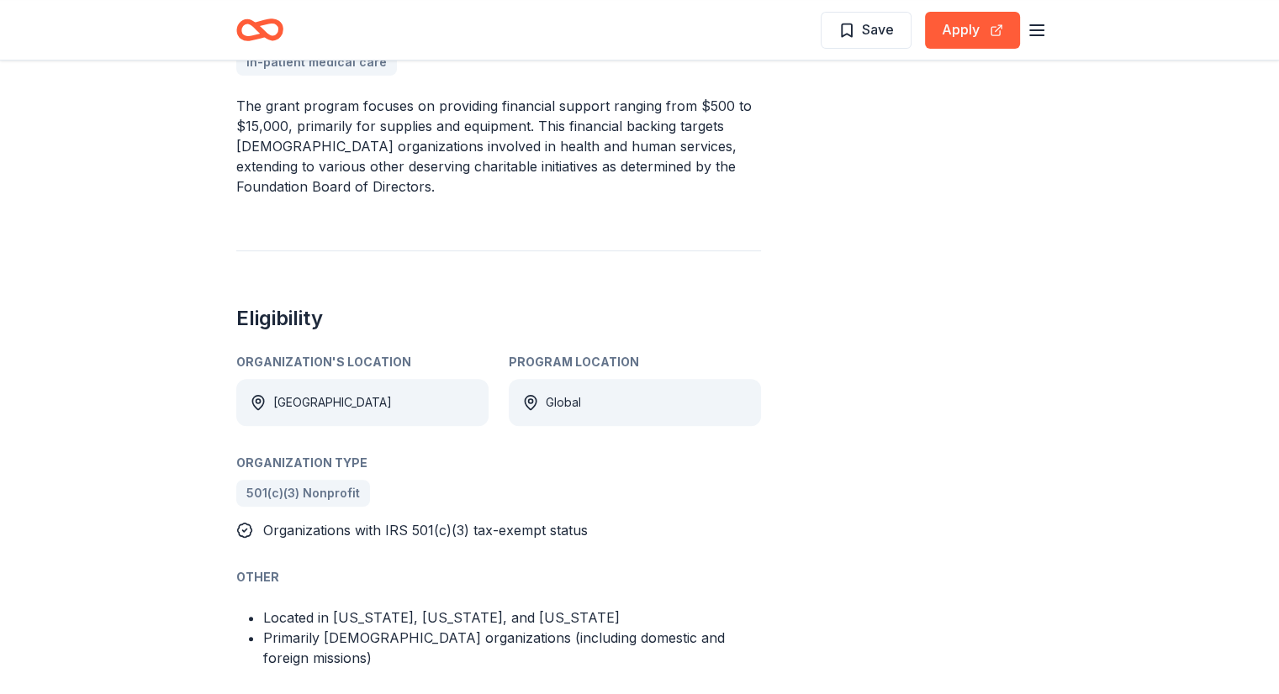
scroll to position [663, 0]
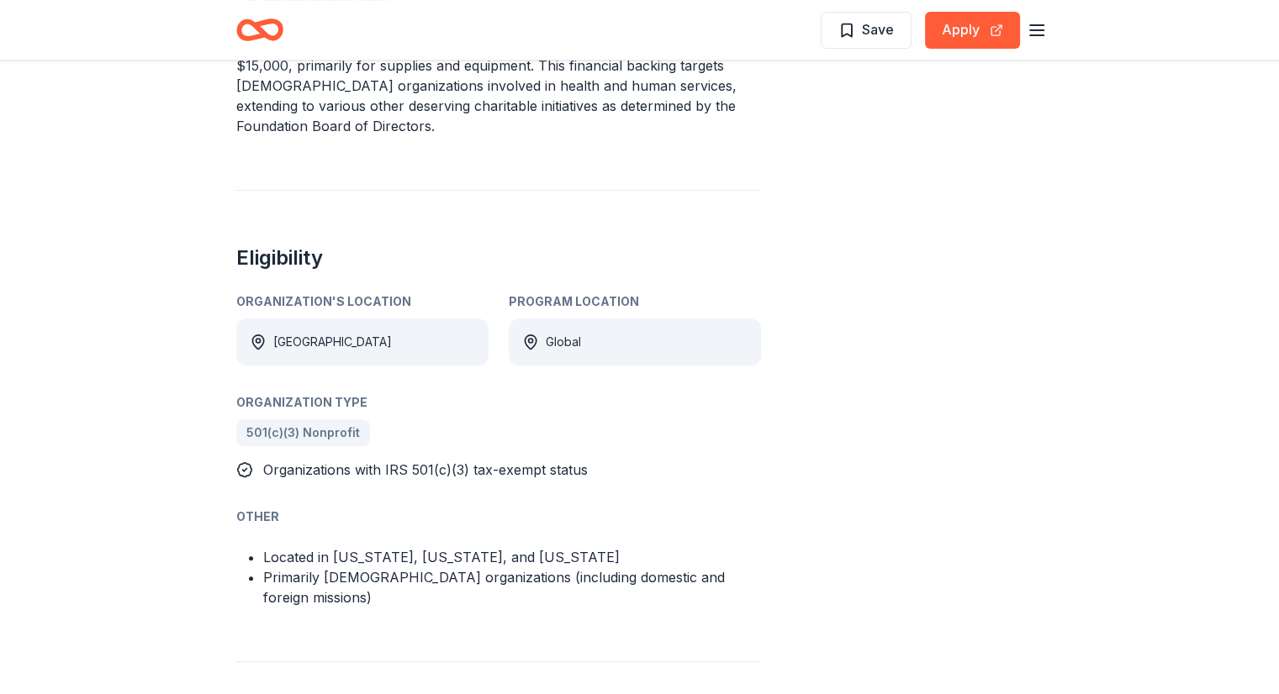
drag, startPoint x: 1275, startPoint y: 335, endPoint x: 1267, endPoint y: 360, distance: 25.5
click at [1267, 360] on div "[DEMOGRAPHIC_DATA] Human Services Foundation Grant From [DEMOGRAPHIC_DATA] Huma…" at bounding box center [639, 566] width 1279 height 2337
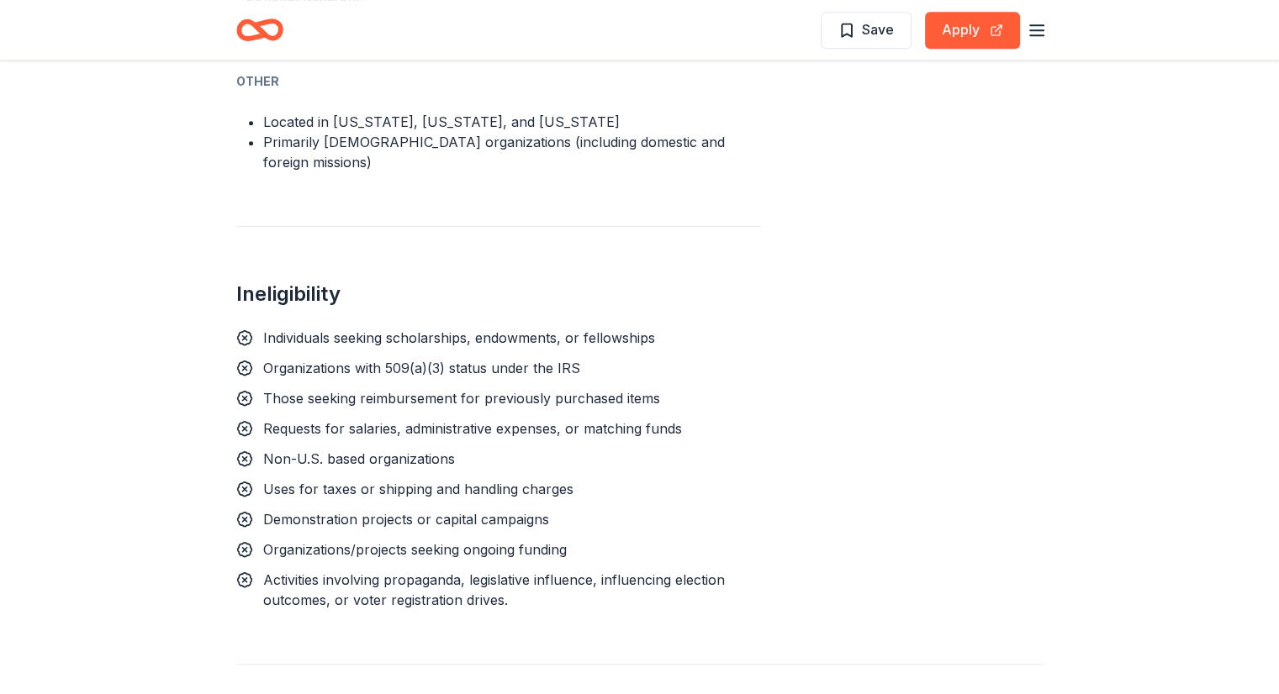
scroll to position [1101, 0]
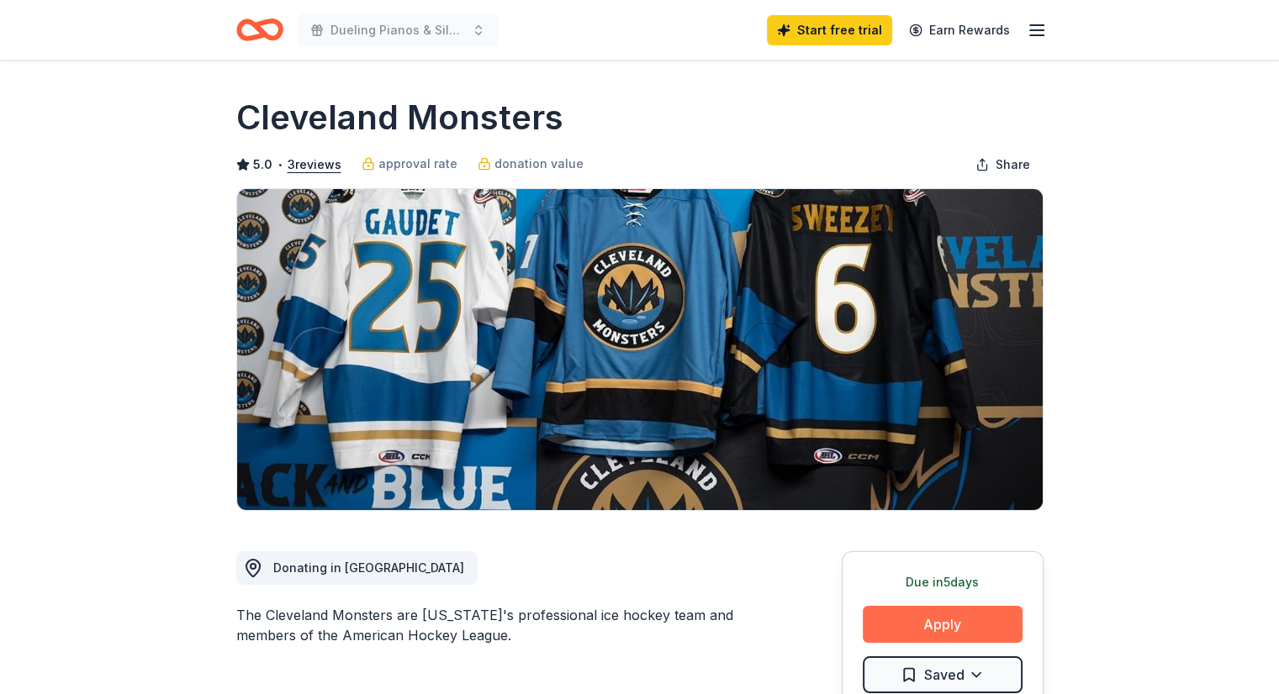
click at [969, 620] on button "Apply" at bounding box center [943, 624] width 160 height 37
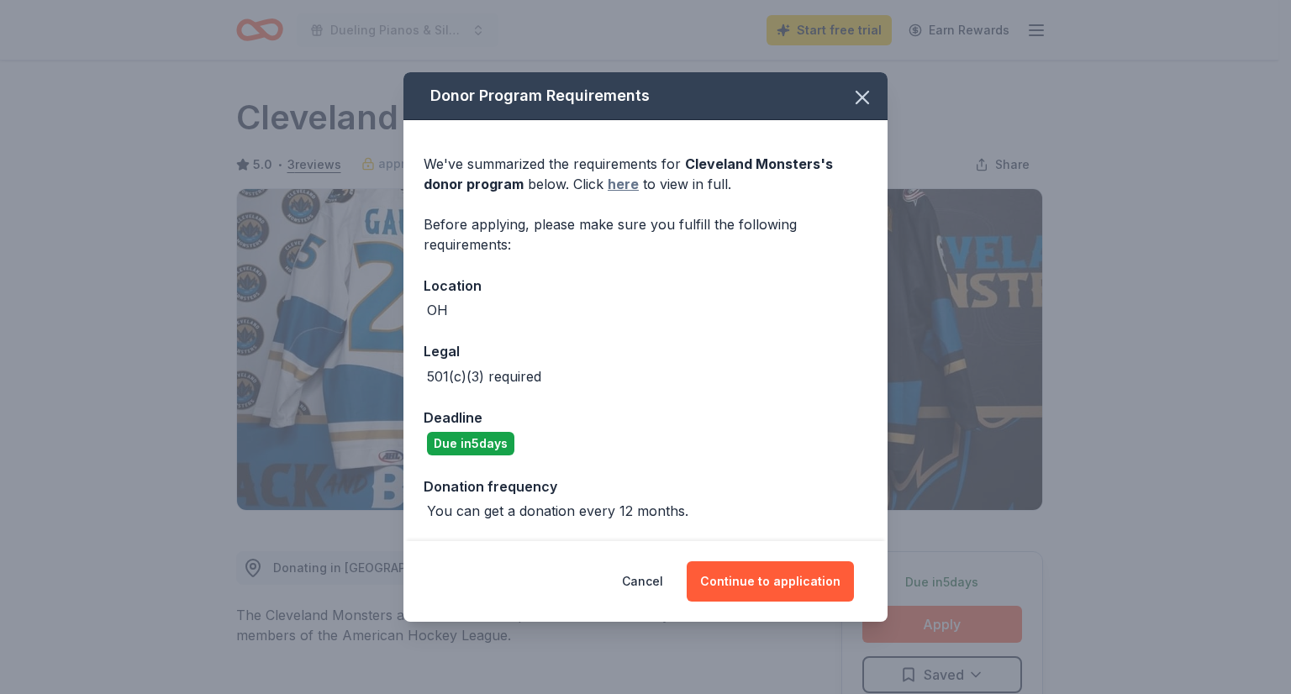
click at [608, 179] on link "here" at bounding box center [623, 184] width 31 height 20
click at [863, 100] on icon "button" at bounding box center [863, 98] width 24 height 24
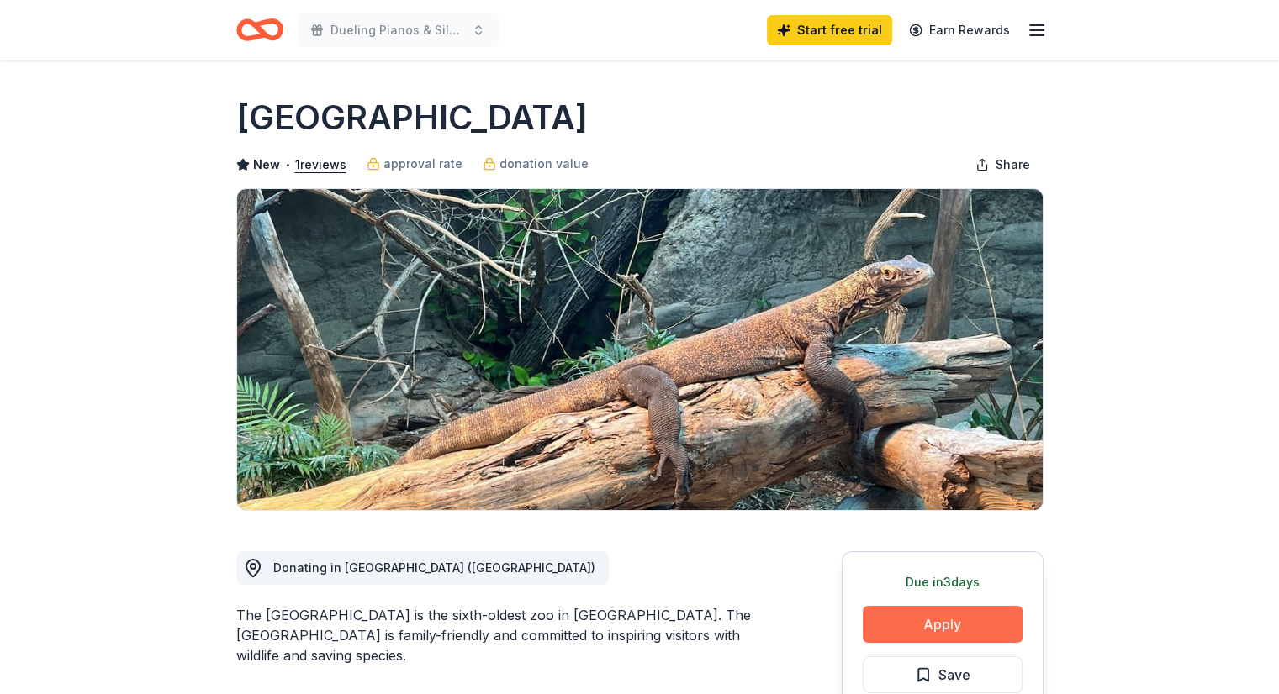
click at [931, 619] on button "Apply" at bounding box center [943, 624] width 160 height 37
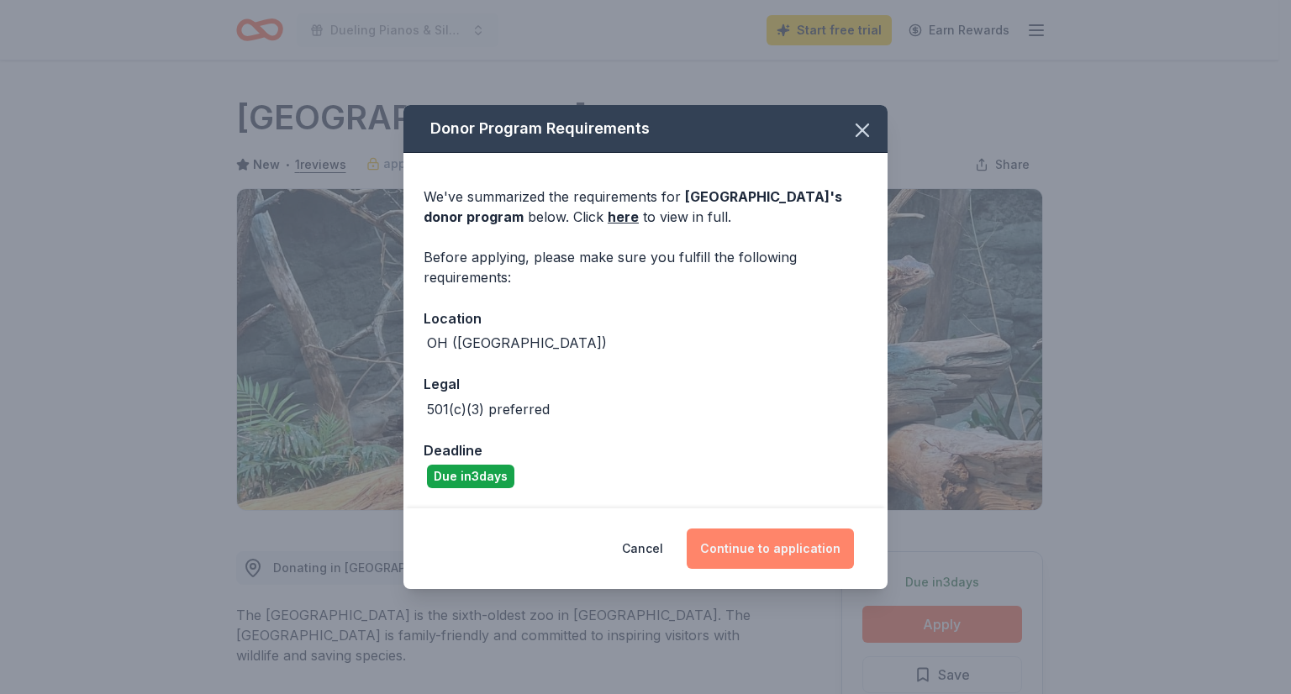
click at [790, 551] on button "Continue to application" at bounding box center [770, 549] width 167 height 40
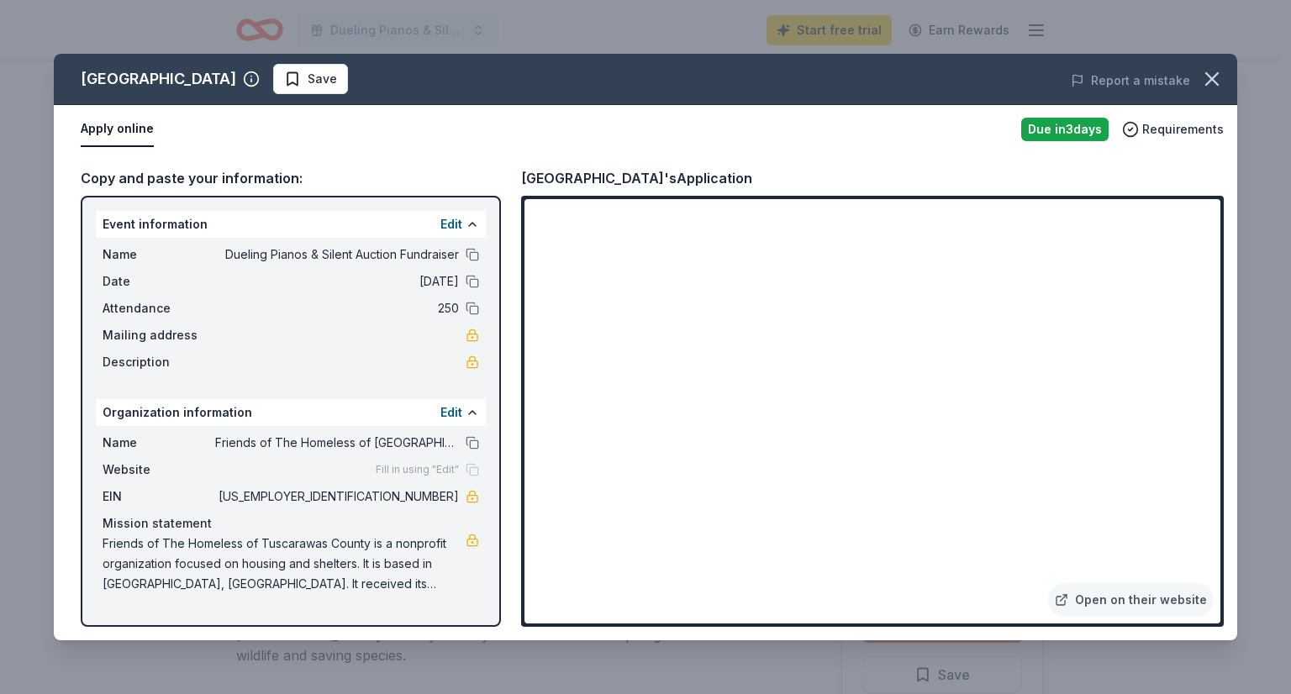
click at [1217, 78] on icon "button" at bounding box center [1213, 79] width 24 height 24
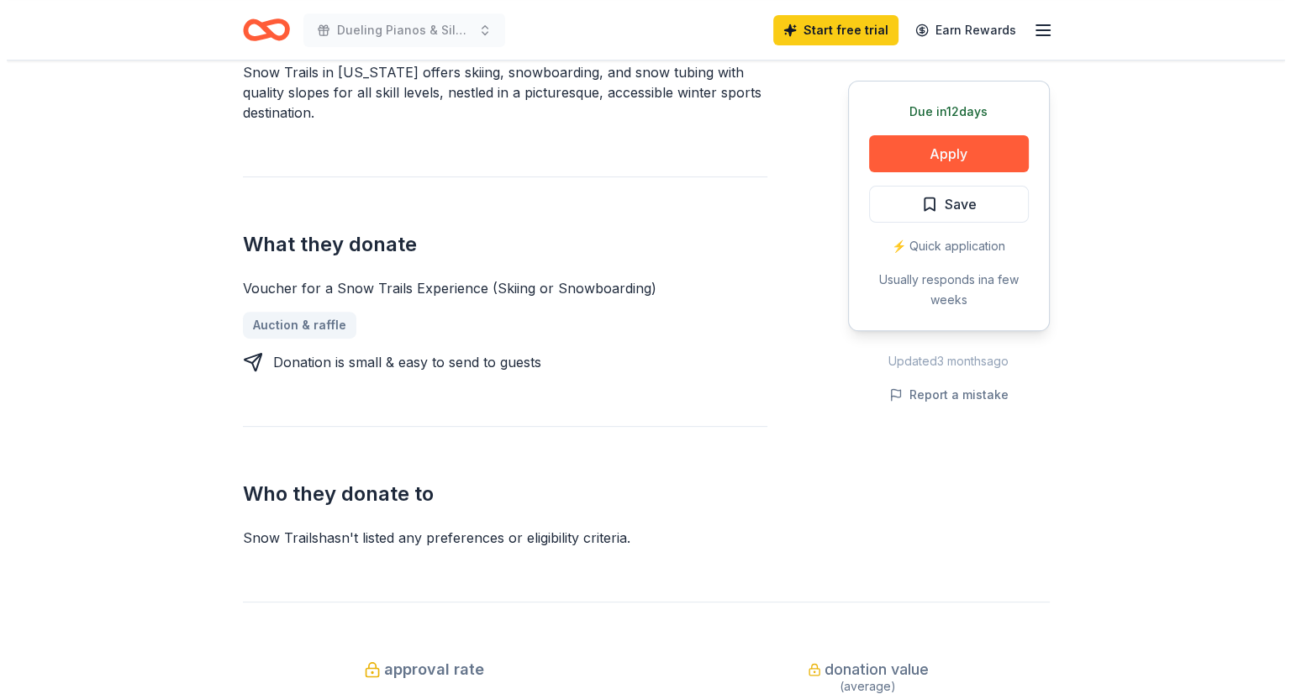
scroll to position [538, 0]
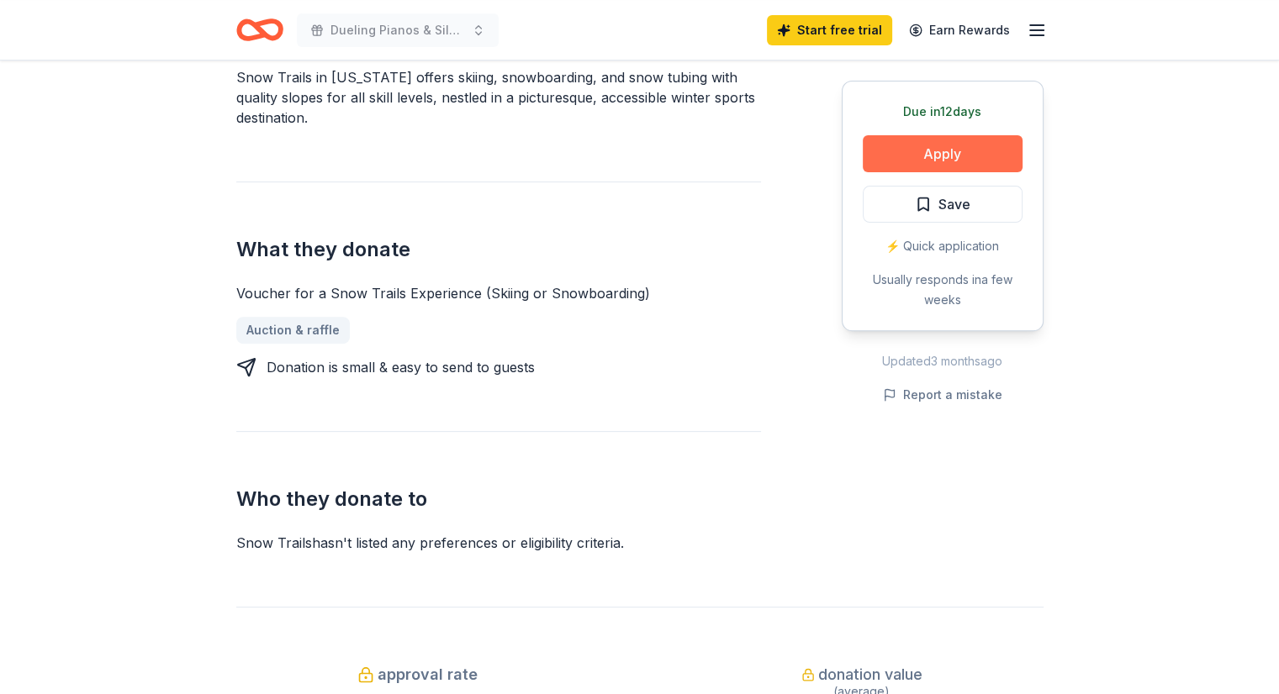
click at [921, 159] on button "Apply" at bounding box center [943, 153] width 160 height 37
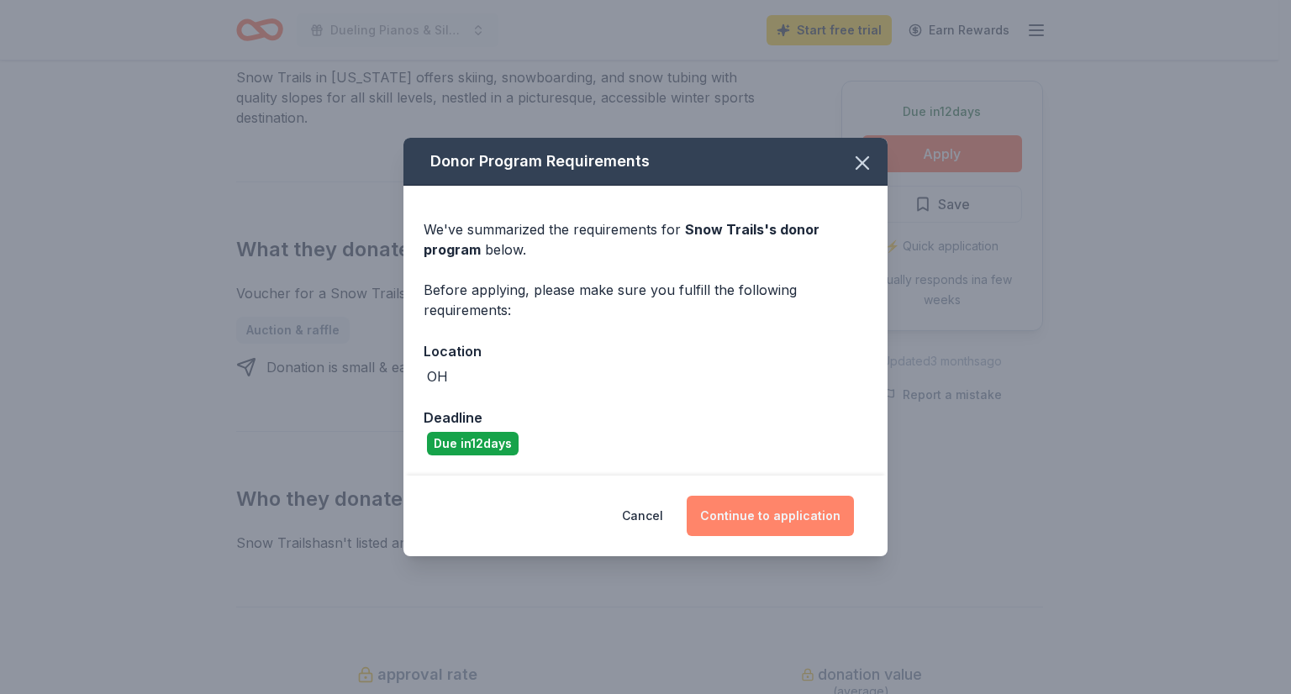
click at [769, 515] on button "Continue to application" at bounding box center [770, 516] width 167 height 40
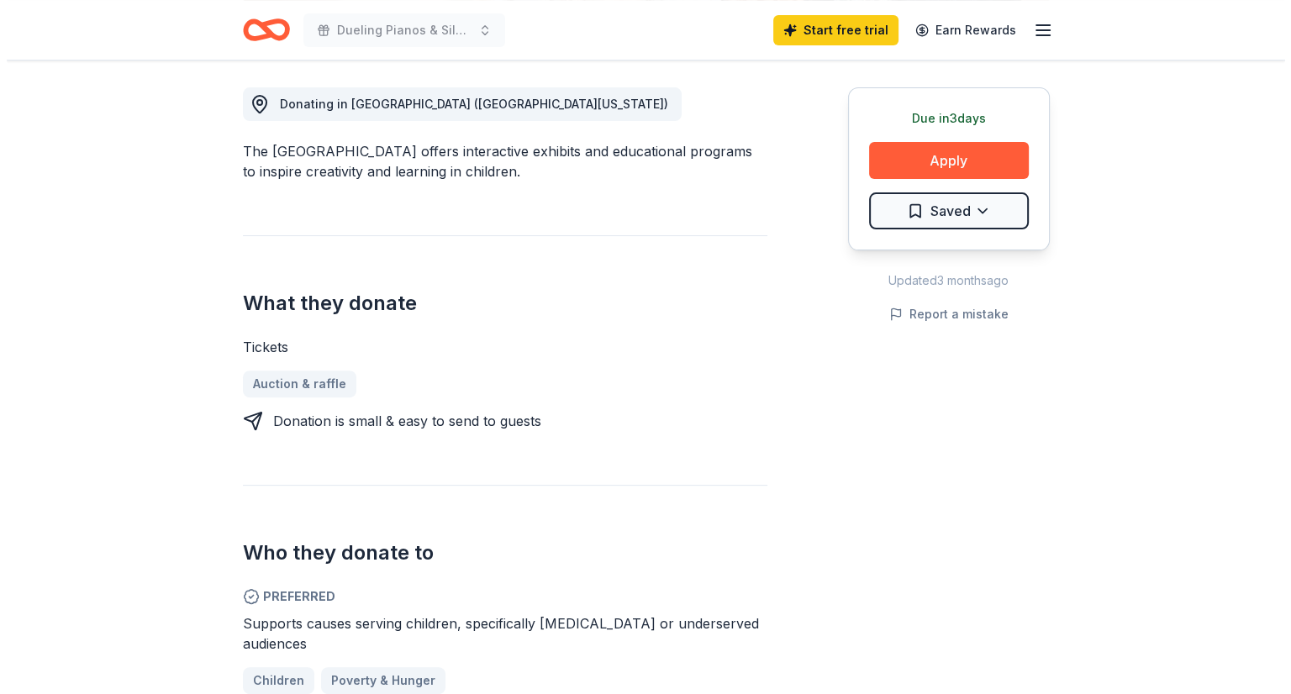
scroll to position [443, 0]
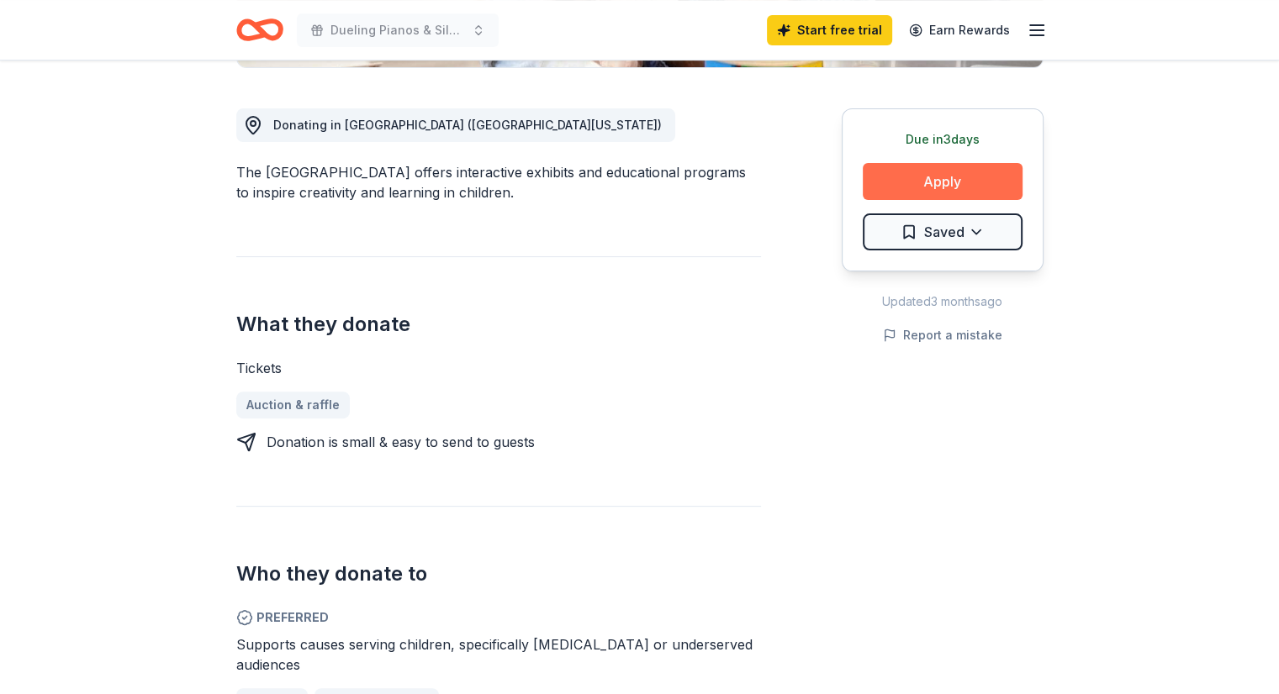
click at [969, 189] on button "Apply" at bounding box center [943, 181] width 160 height 37
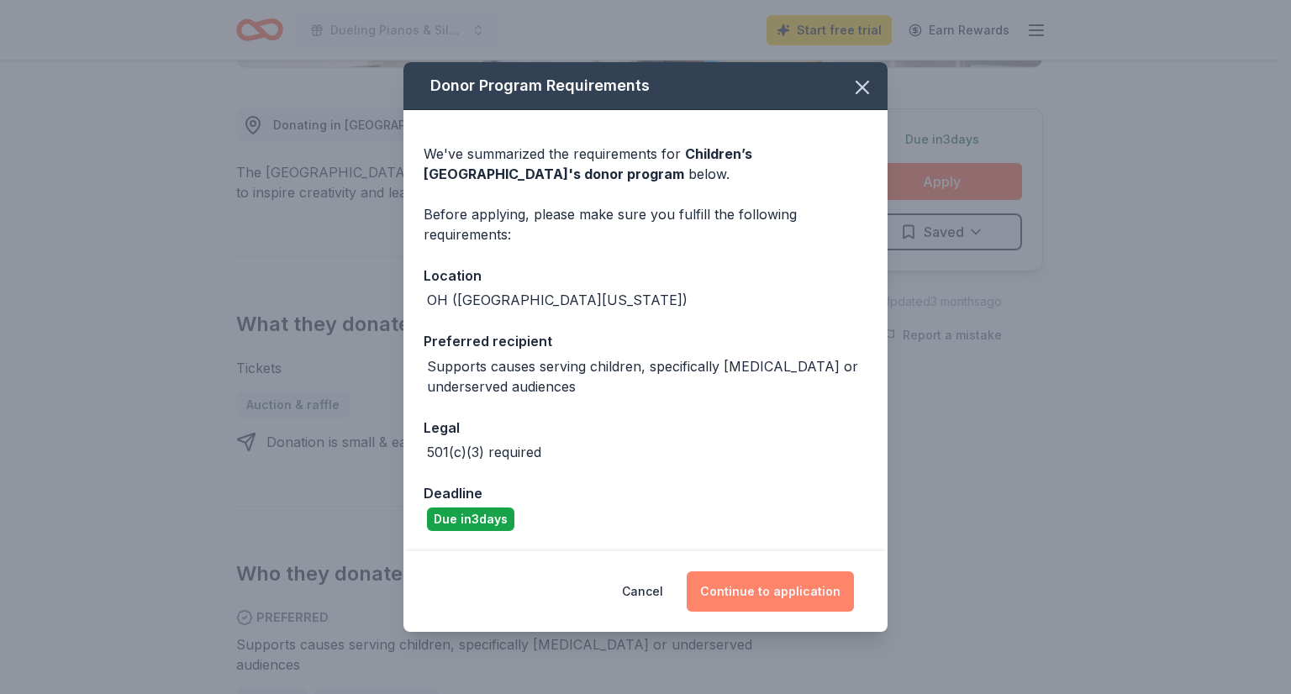
click at [750, 592] on button "Continue to application" at bounding box center [770, 592] width 167 height 40
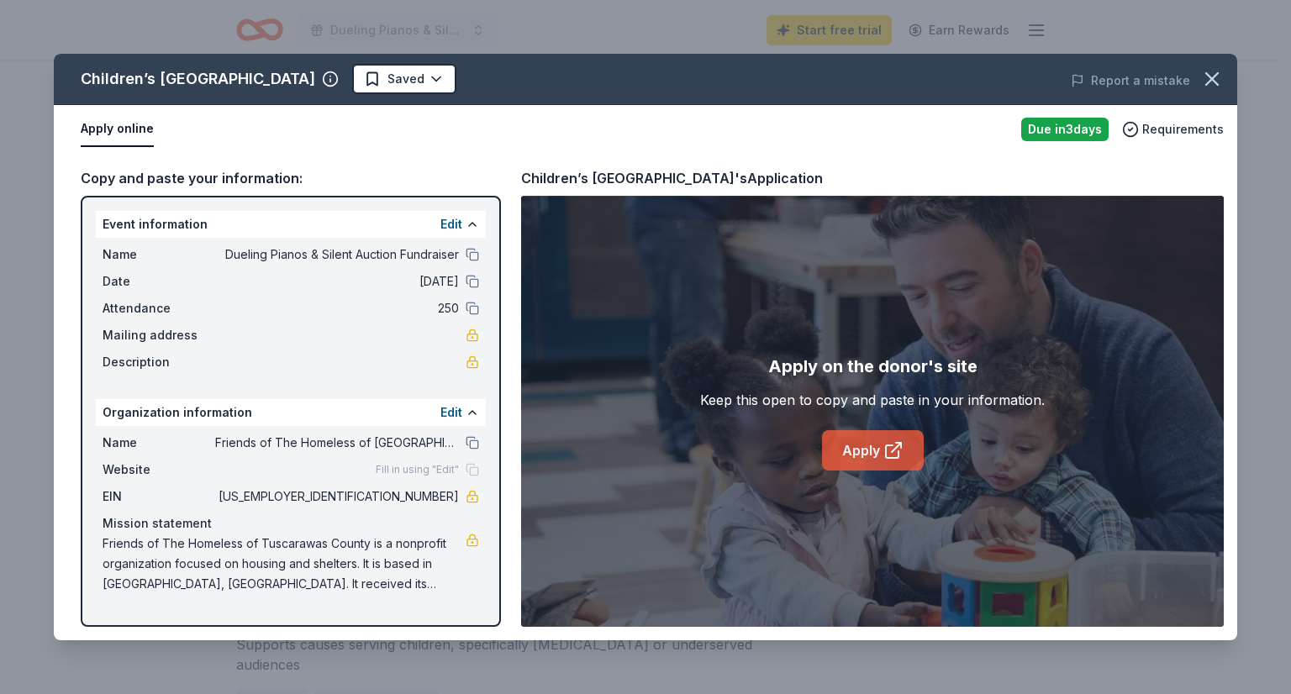
click at [879, 454] on link "Apply" at bounding box center [873, 450] width 102 height 40
